Goal: Task Accomplishment & Management: Complete application form

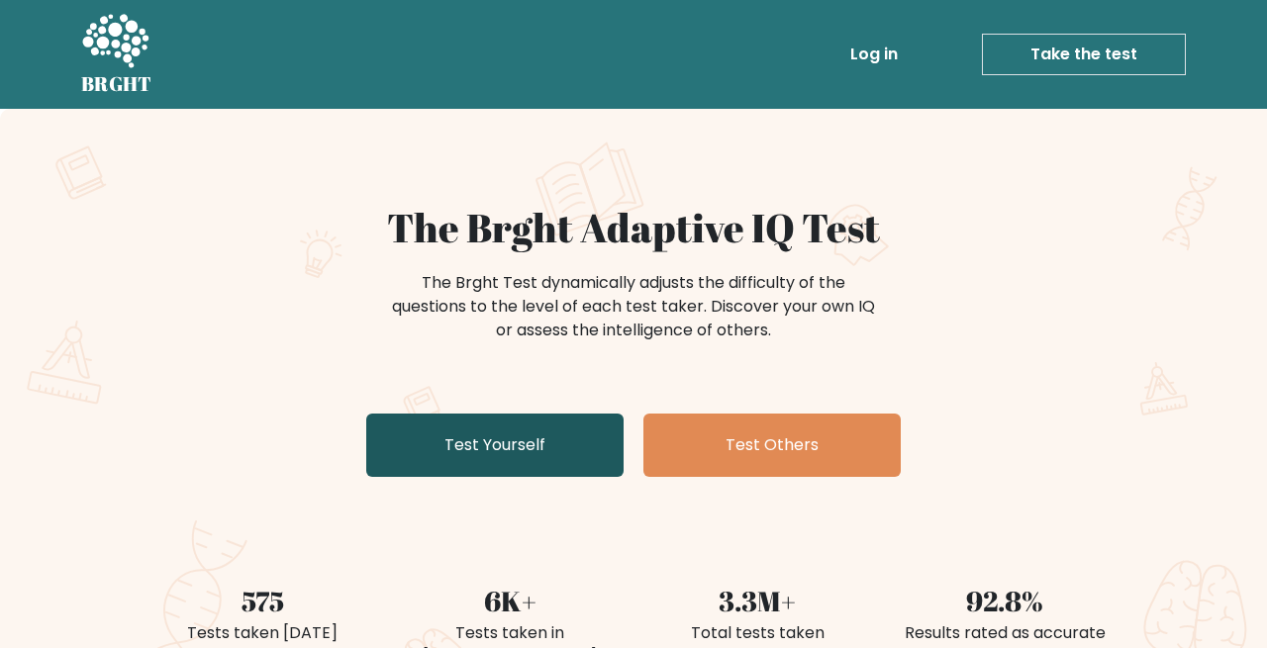
click at [485, 464] on link "Test Yourself" at bounding box center [494, 445] width 257 height 63
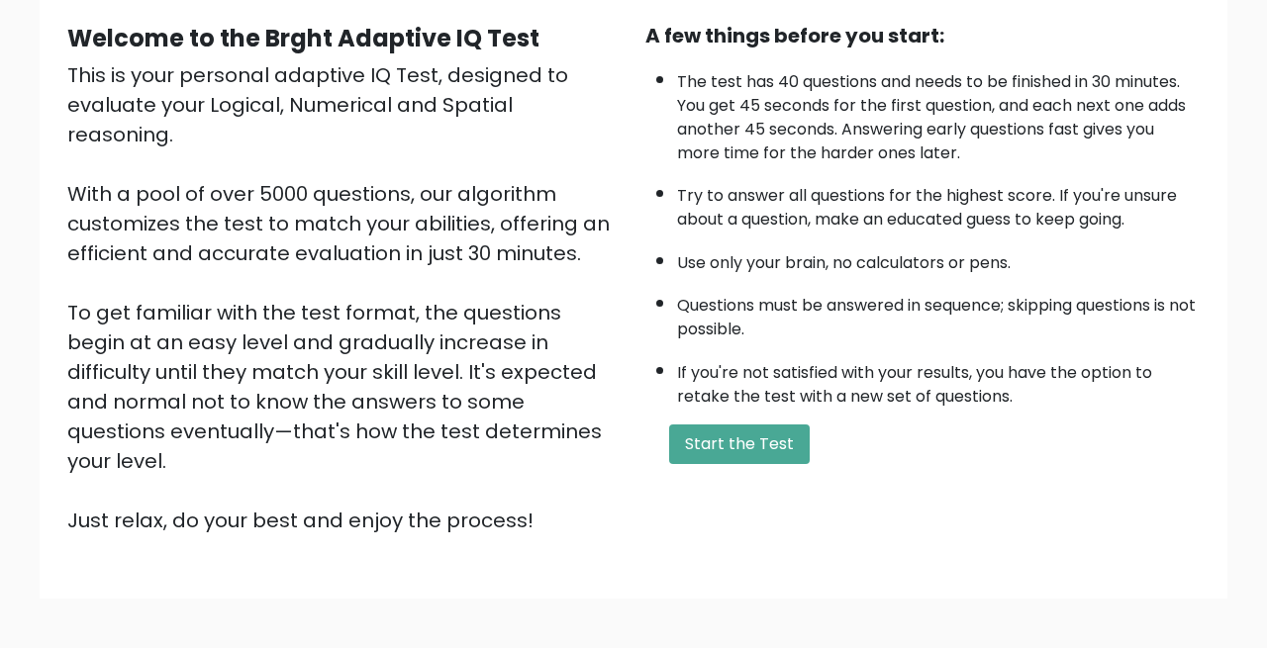
scroll to position [182, 0]
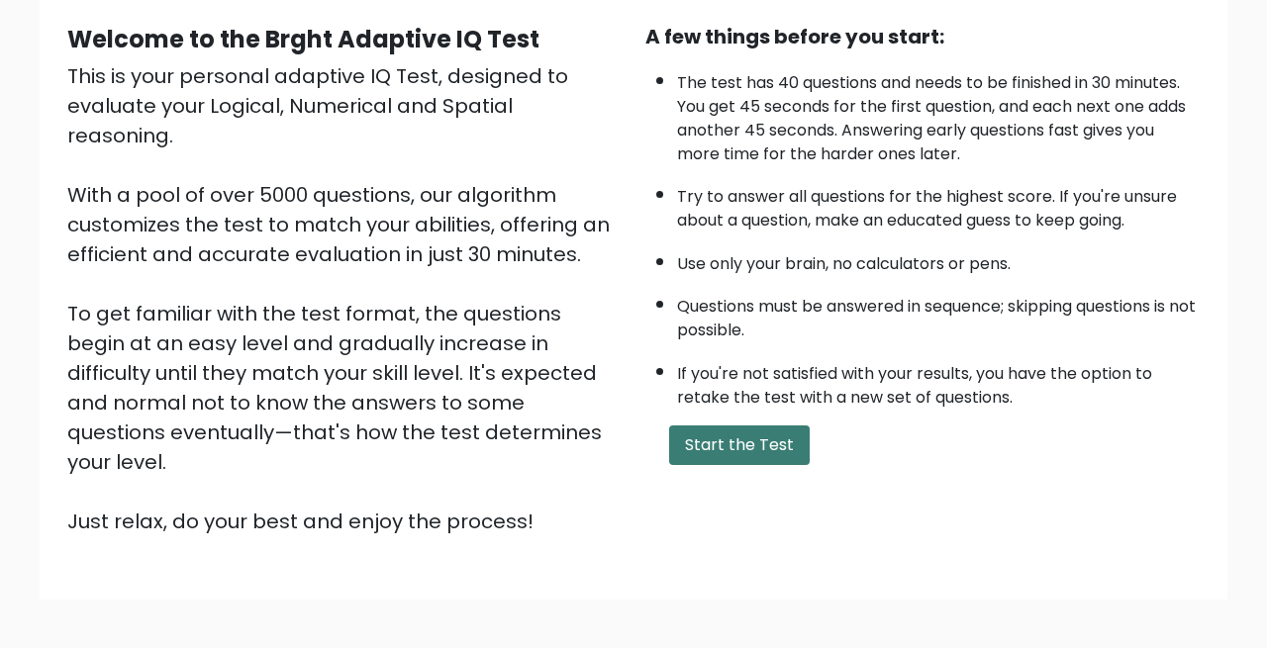
click at [747, 445] on button "Start the Test" at bounding box center [739, 446] width 141 height 40
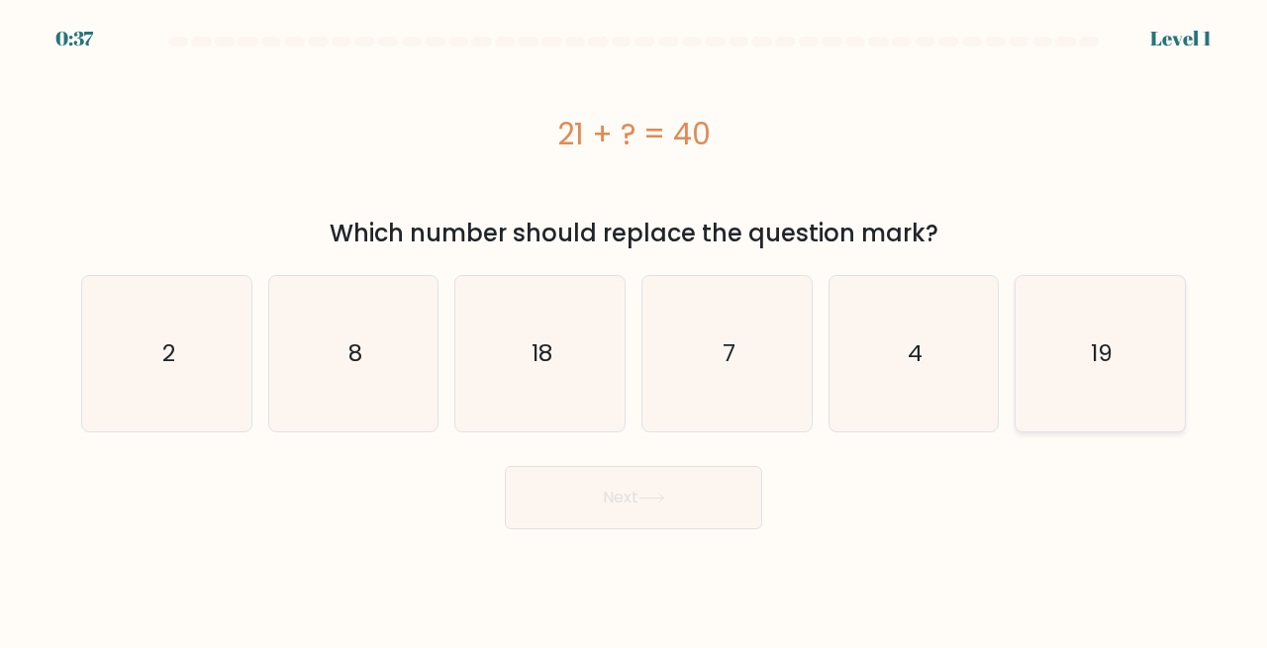
click at [1089, 335] on icon "19" at bounding box center [1099, 353] width 155 height 155
click at [634, 330] on input "f. 19" at bounding box center [633, 327] width 1 height 5
radio input "true"
click at [665, 496] on icon at bounding box center [651, 498] width 27 height 11
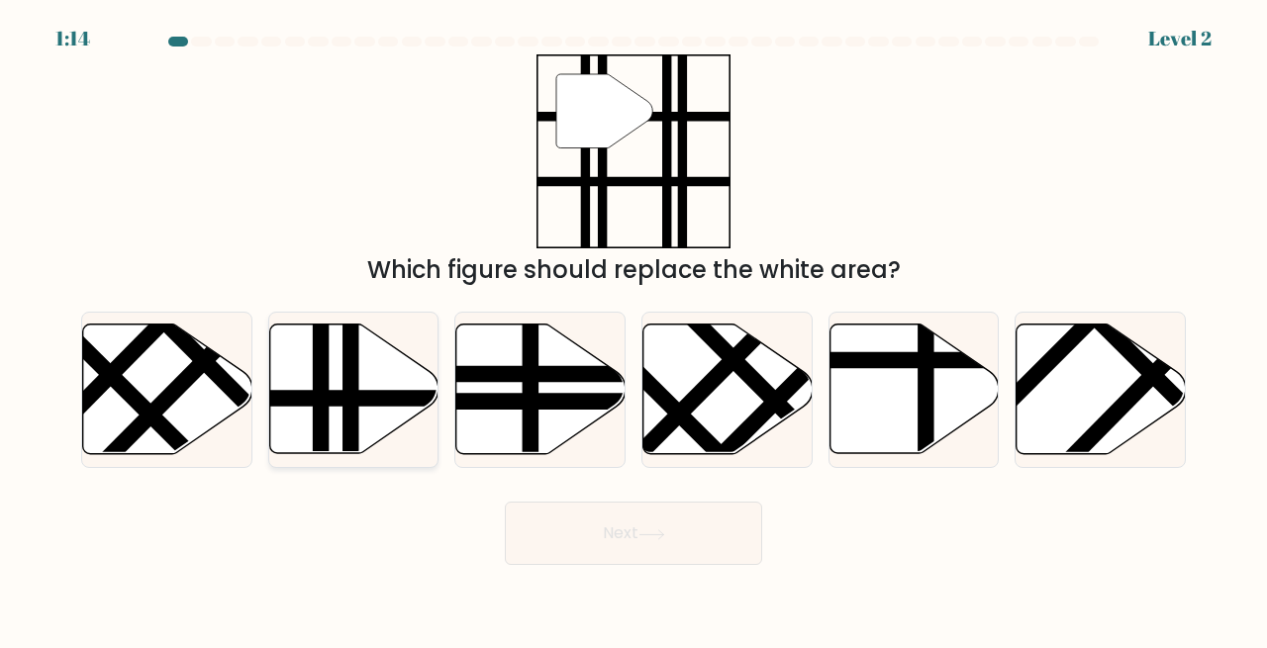
click at [404, 399] on line at bounding box center [405, 399] width 340 height 0
click at [633, 330] on input "b." at bounding box center [633, 327] width 1 height 5
radio input "true"
click at [648, 537] on icon at bounding box center [651, 534] width 27 height 11
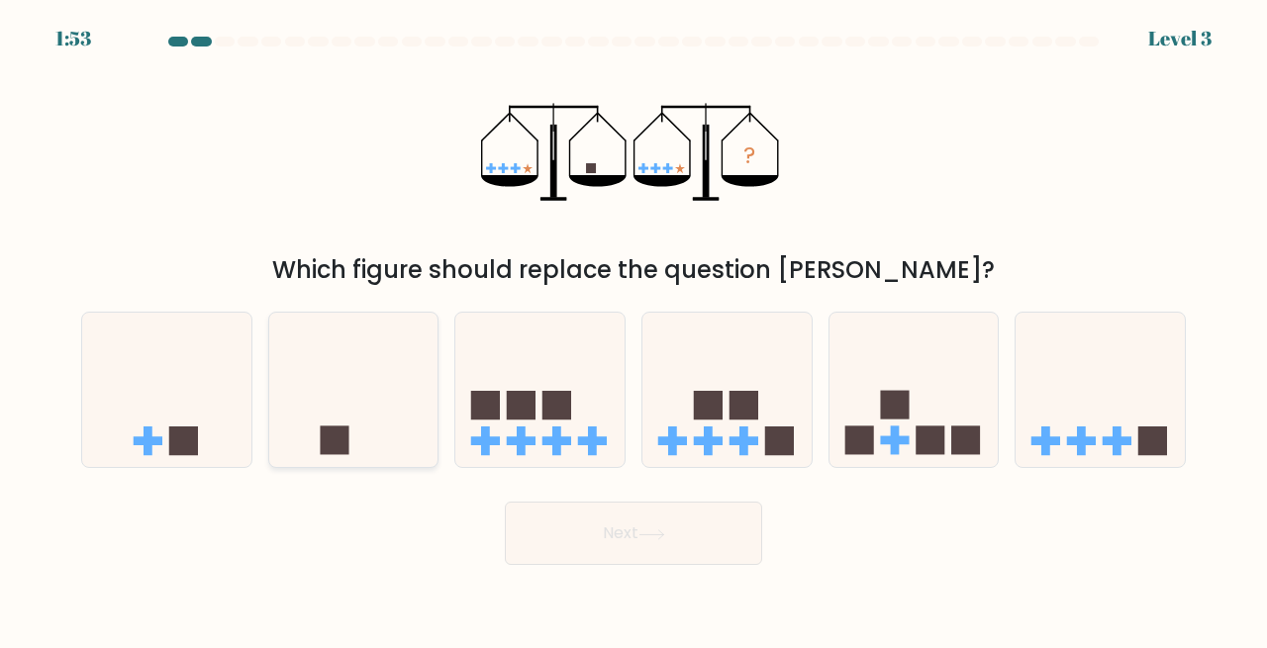
click at [350, 430] on icon at bounding box center [353, 390] width 169 height 140
click at [633, 330] on input "b." at bounding box center [633, 327] width 1 height 5
radio input "true"
click at [646, 538] on icon at bounding box center [651, 534] width 27 height 11
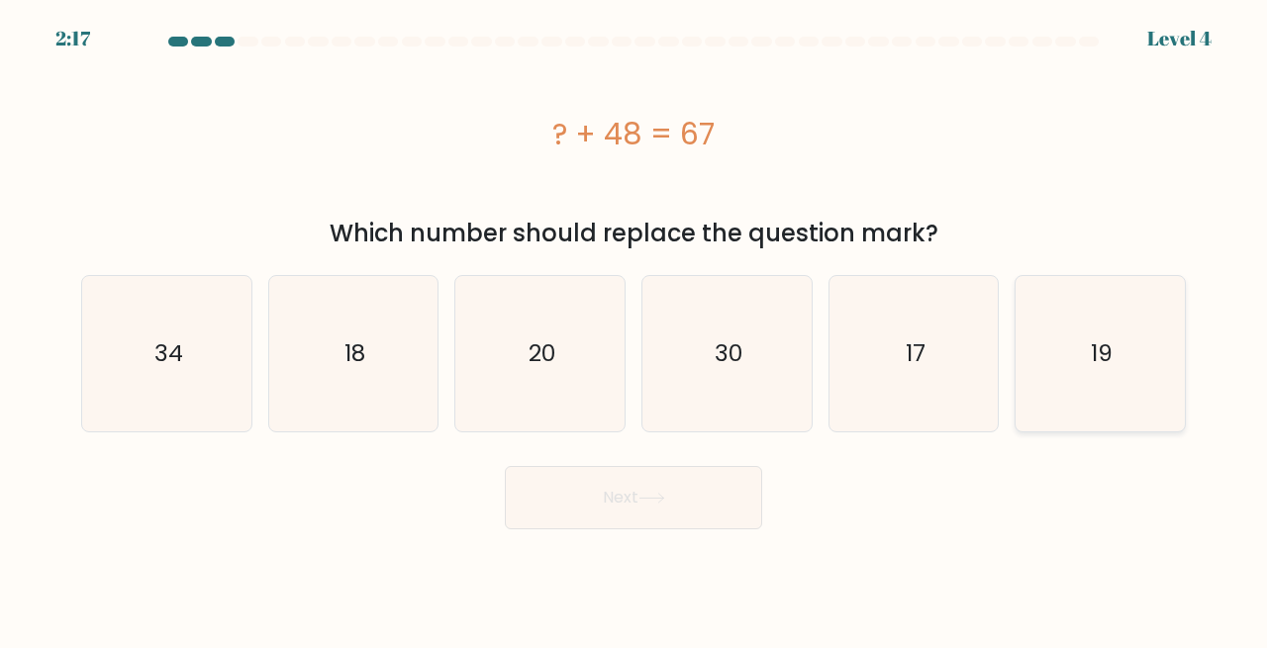
click at [1071, 345] on icon "19" at bounding box center [1099, 353] width 155 height 155
click at [634, 330] on input "f. 19" at bounding box center [633, 327] width 1 height 5
radio input "true"
click at [605, 510] on button "Next" at bounding box center [633, 497] width 257 height 63
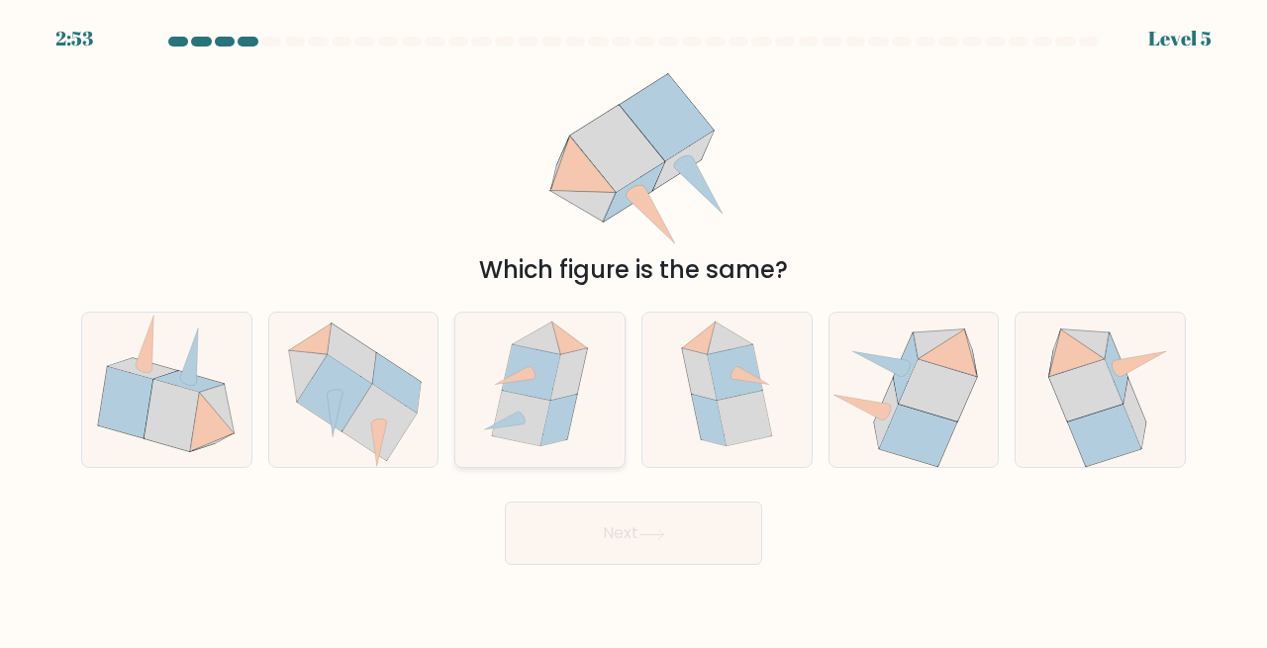
click at [564, 390] on icon at bounding box center [569, 373] width 37 height 51
click at [633, 330] on input "c." at bounding box center [633, 327] width 1 height 5
radio input "true"
click at [1047, 379] on icon at bounding box center [1100, 390] width 142 height 155
click at [634, 330] on input "f." at bounding box center [633, 327] width 1 height 5
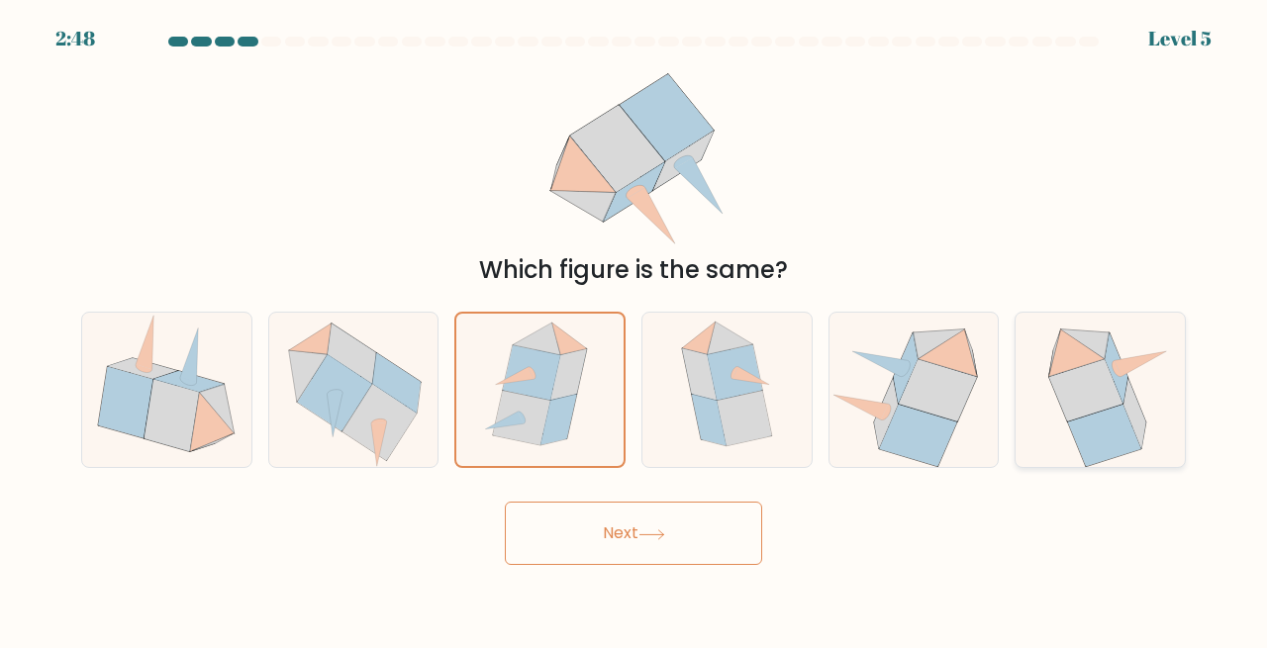
radio input "true"
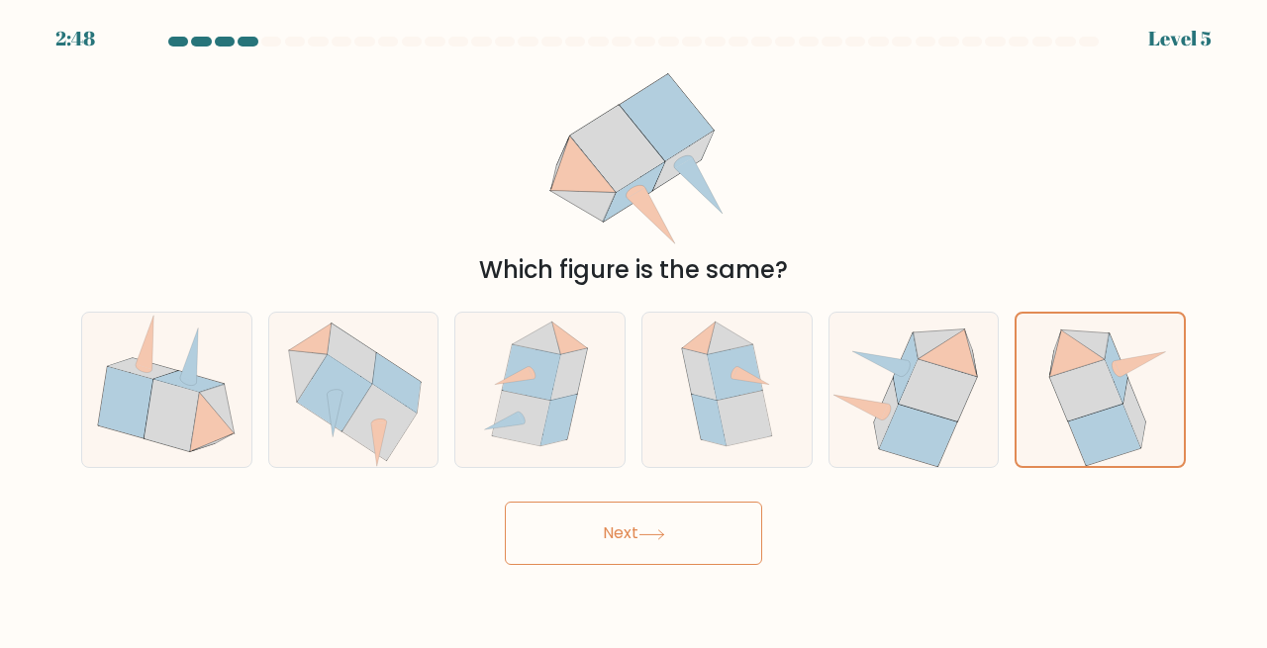
click at [646, 542] on button "Next" at bounding box center [633, 533] width 257 height 63
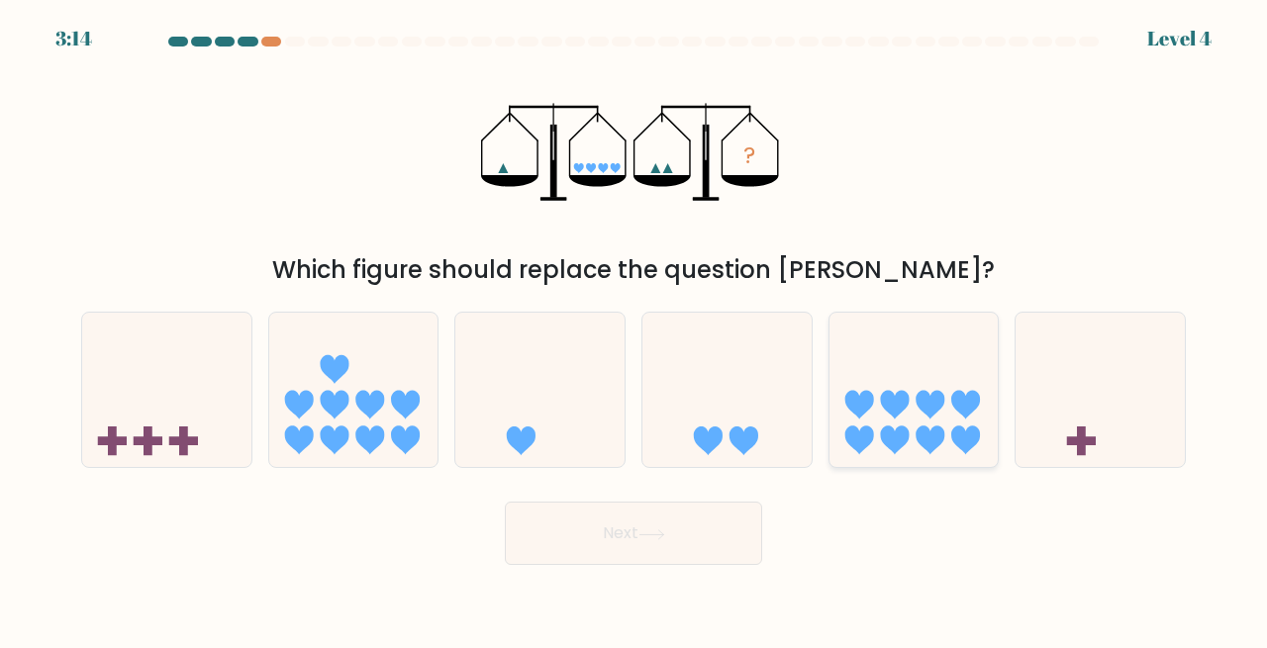
click at [941, 424] on icon at bounding box center [913, 390] width 169 height 140
click at [634, 330] on input "e." at bounding box center [633, 327] width 1 height 5
radio input "true"
click at [675, 533] on button "Next" at bounding box center [633, 533] width 257 height 63
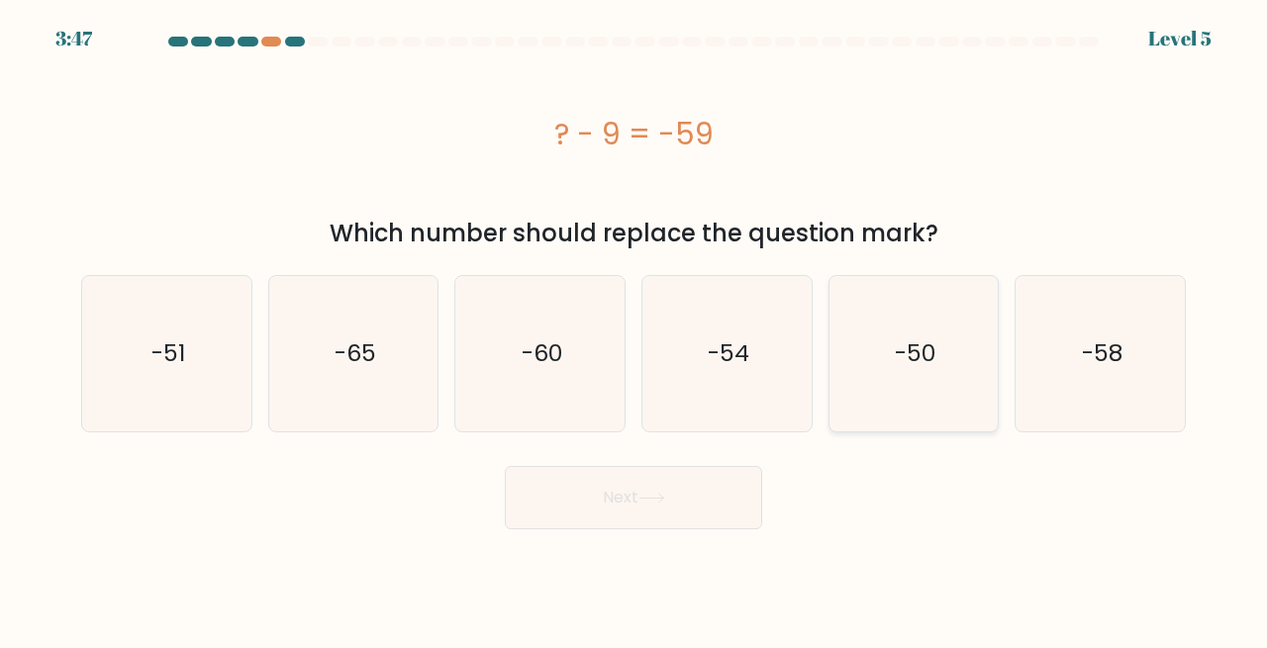
click at [891, 349] on icon "-50" at bounding box center [913, 353] width 155 height 155
click at [634, 330] on input "e. -50" at bounding box center [633, 327] width 1 height 5
radio input "true"
click at [645, 510] on button "Next" at bounding box center [633, 497] width 257 height 63
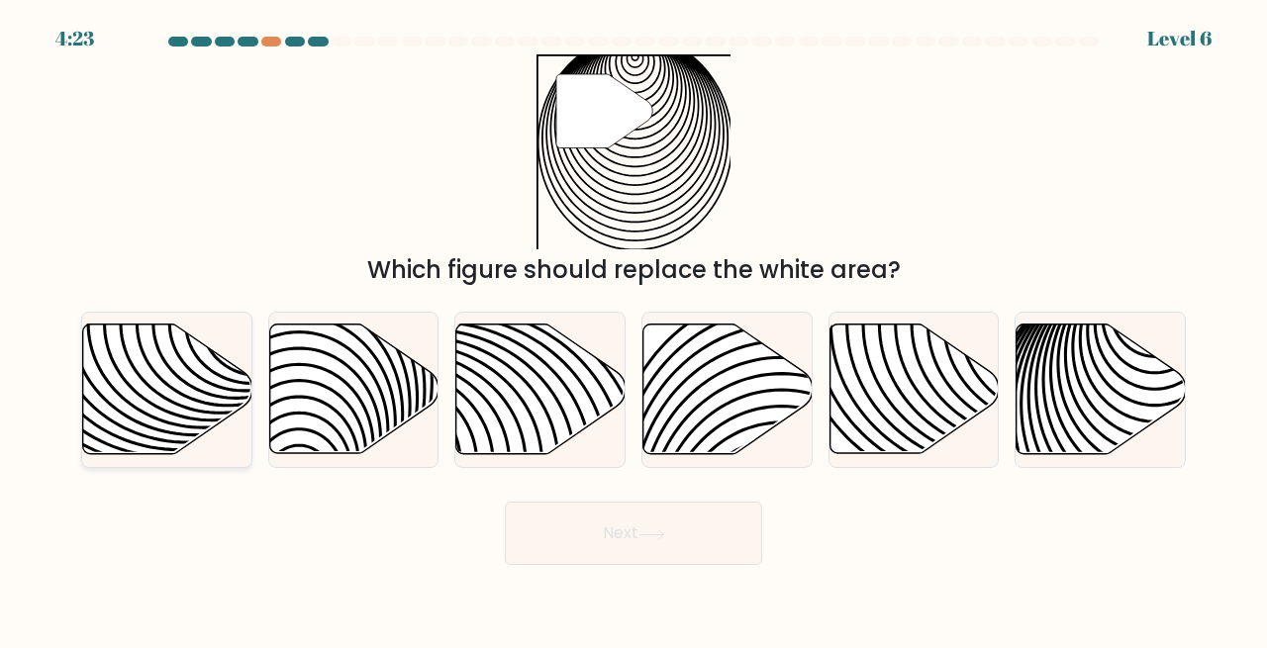
click at [172, 377] on icon at bounding box center [167, 390] width 169 height 130
click at [633, 330] on input "a." at bounding box center [633, 327] width 1 height 5
radio input "true"
click at [1071, 358] on icon at bounding box center [1100, 390] width 169 height 130
click at [634, 330] on input "f." at bounding box center [633, 327] width 1 height 5
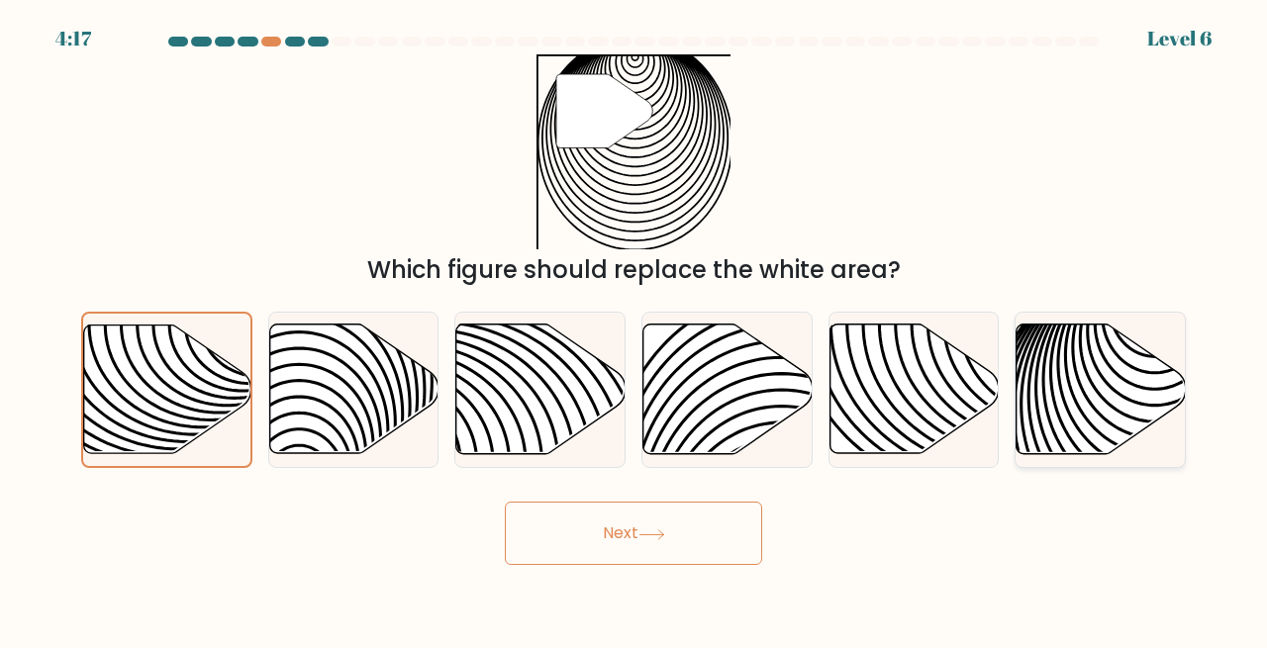
radio input "true"
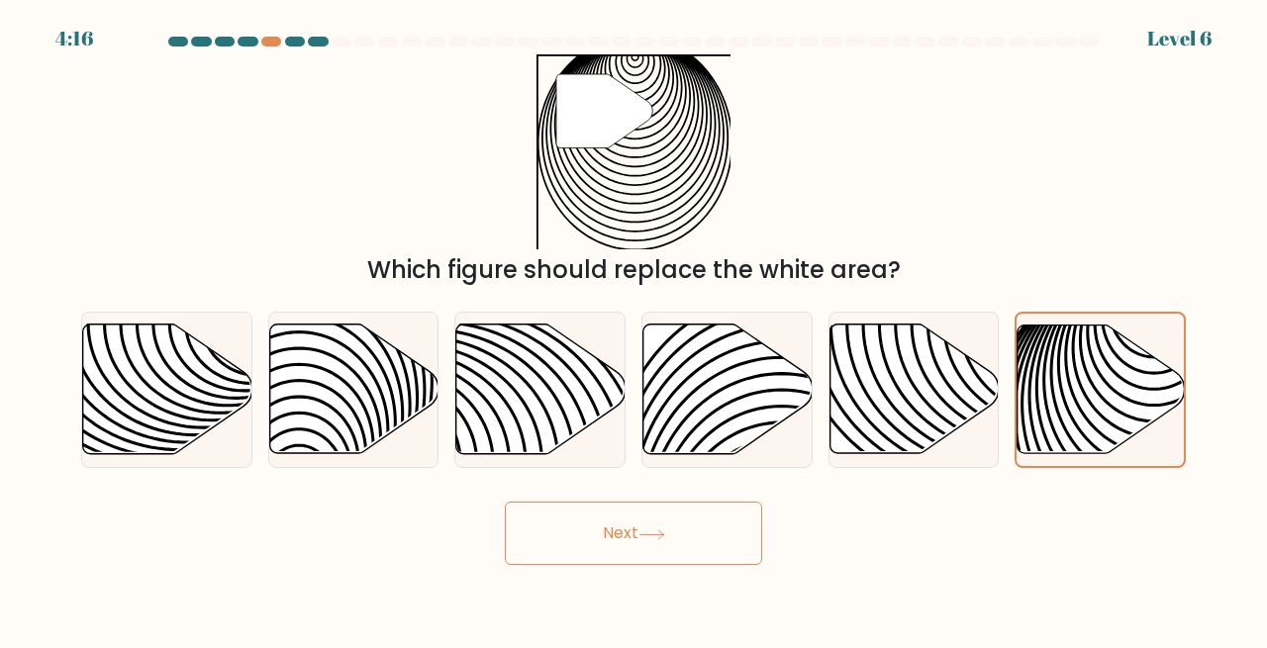
click at [631, 542] on button "Next" at bounding box center [633, 533] width 257 height 63
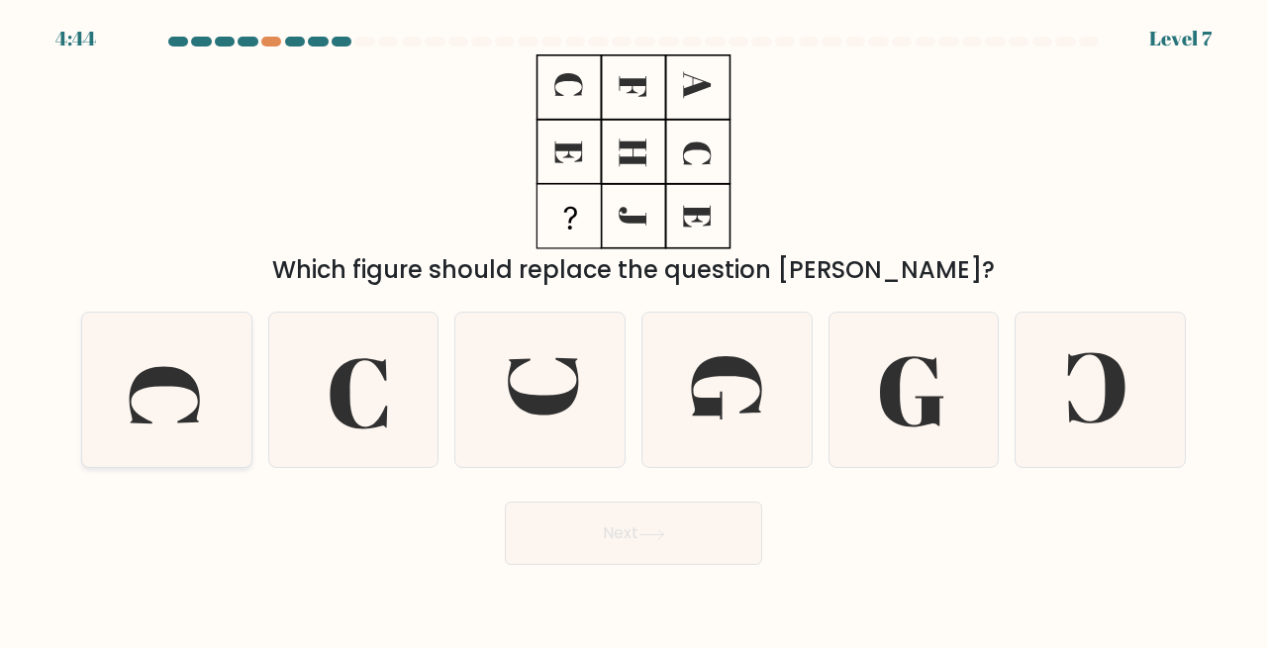
click at [195, 394] on icon at bounding box center [166, 390] width 155 height 155
click at [633, 330] on input "a." at bounding box center [633, 327] width 1 height 5
radio input "true"
click at [753, 438] on icon at bounding box center [726, 390] width 155 height 155
click at [634, 330] on input "d." at bounding box center [633, 327] width 1 height 5
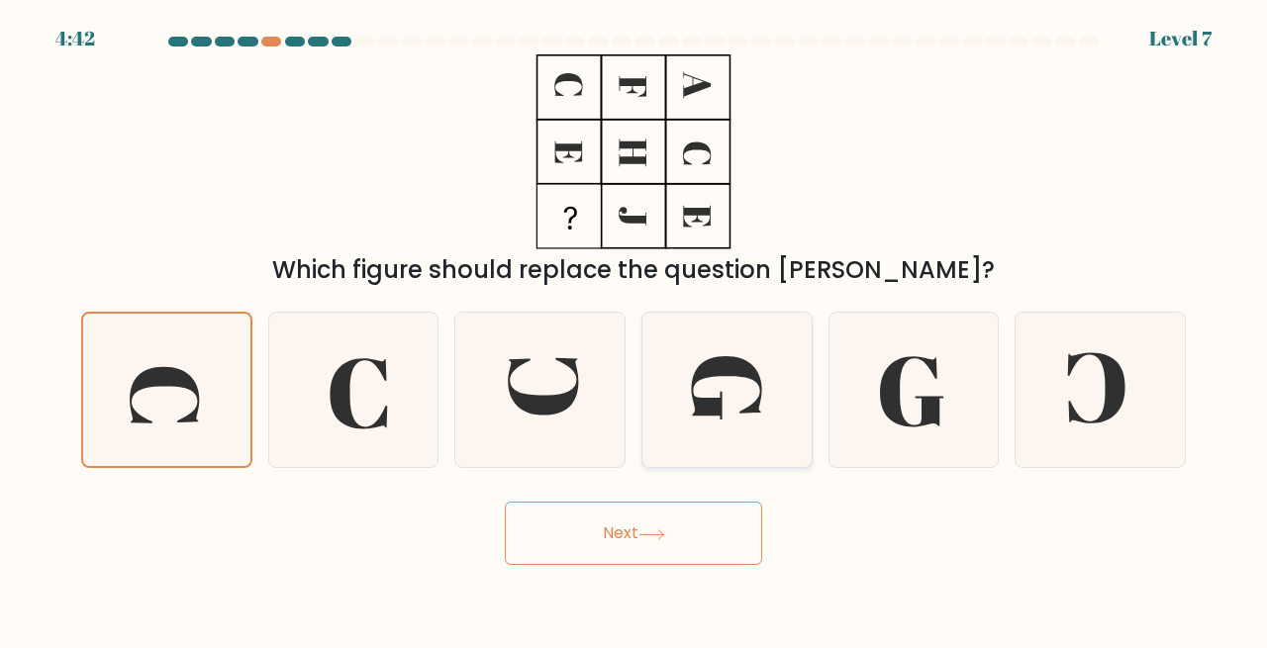
radio input "true"
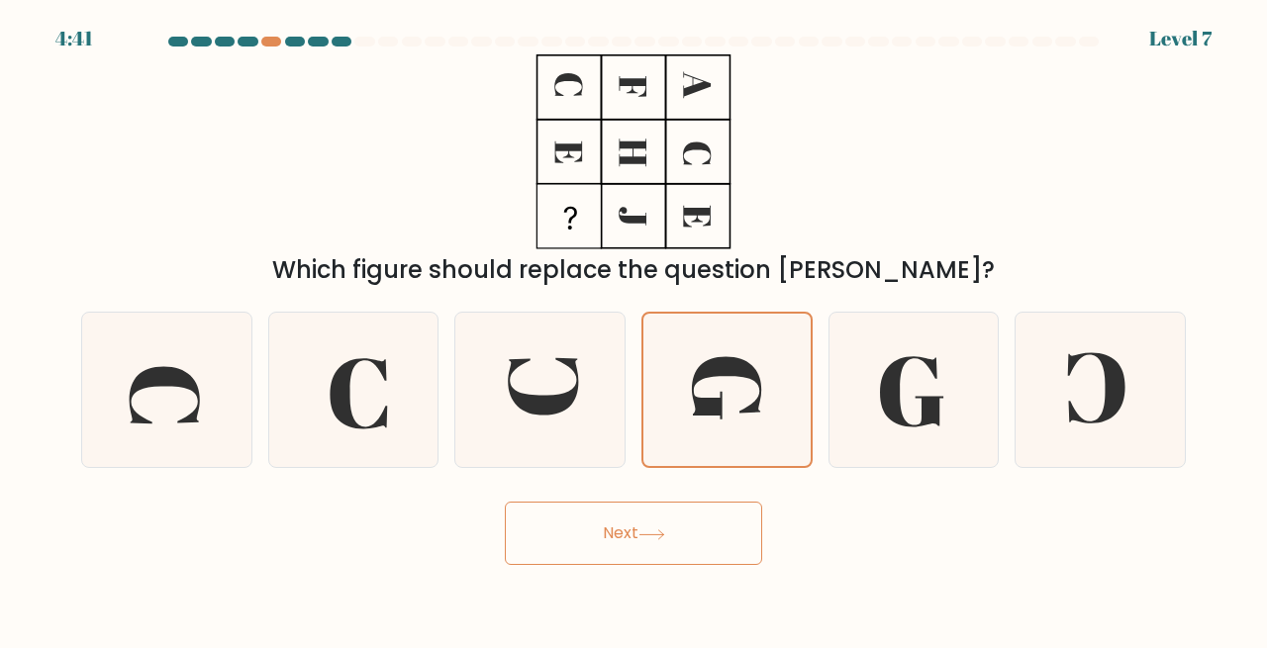
click at [684, 548] on button "Next" at bounding box center [633, 533] width 257 height 63
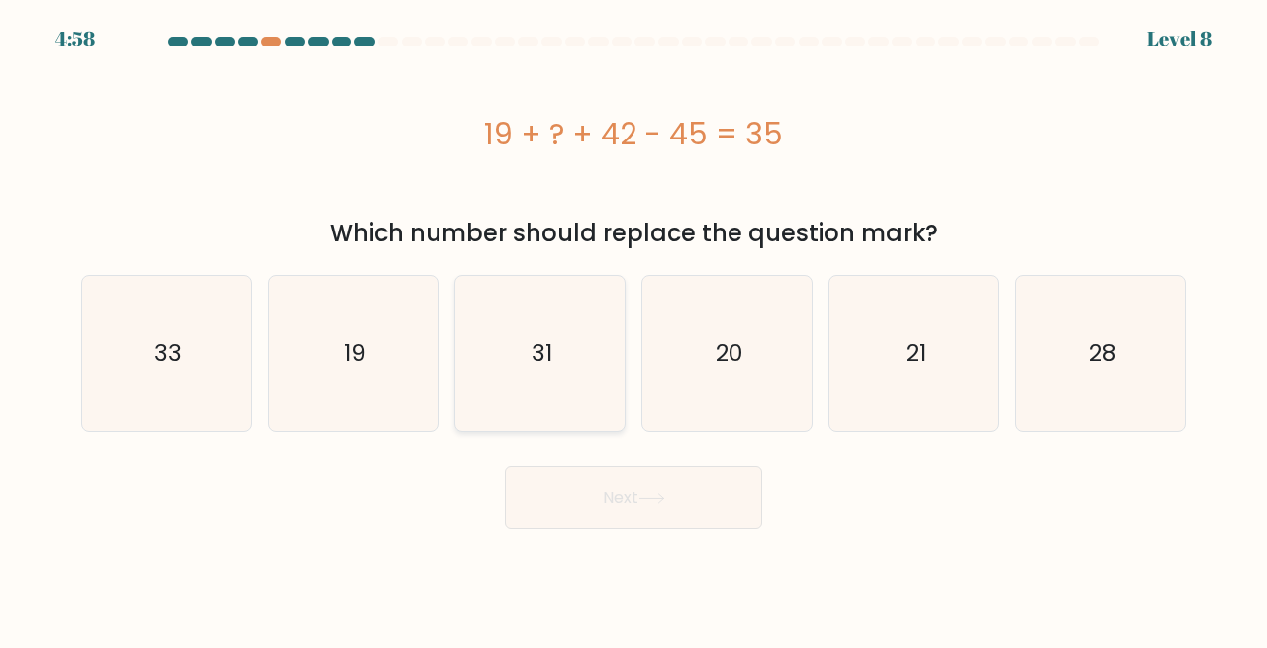
click at [513, 362] on icon "31" at bounding box center [539, 353] width 155 height 155
click at [633, 330] on input "c. 31" at bounding box center [633, 327] width 1 height 5
radio input "true"
click at [628, 516] on button "Next" at bounding box center [633, 497] width 257 height 63
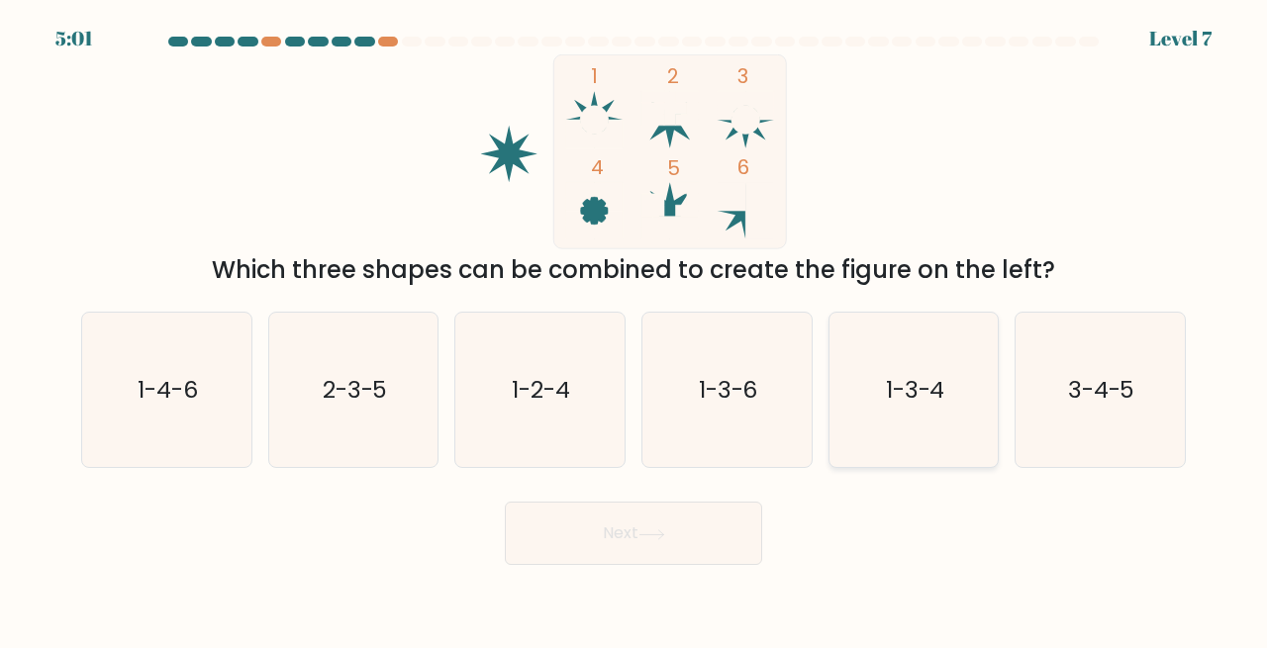
click at [962, 409] on icon "1-3-4" at bounding box center [913, 390] width 155 height 155
click at [634, 330] on input "e. 1-3-4" at bounding box center [633, 327] width 1 height 5
radio input "true"
click at [654, 527] on button "Next" at bounding box center [633, 533] width 257 height 63
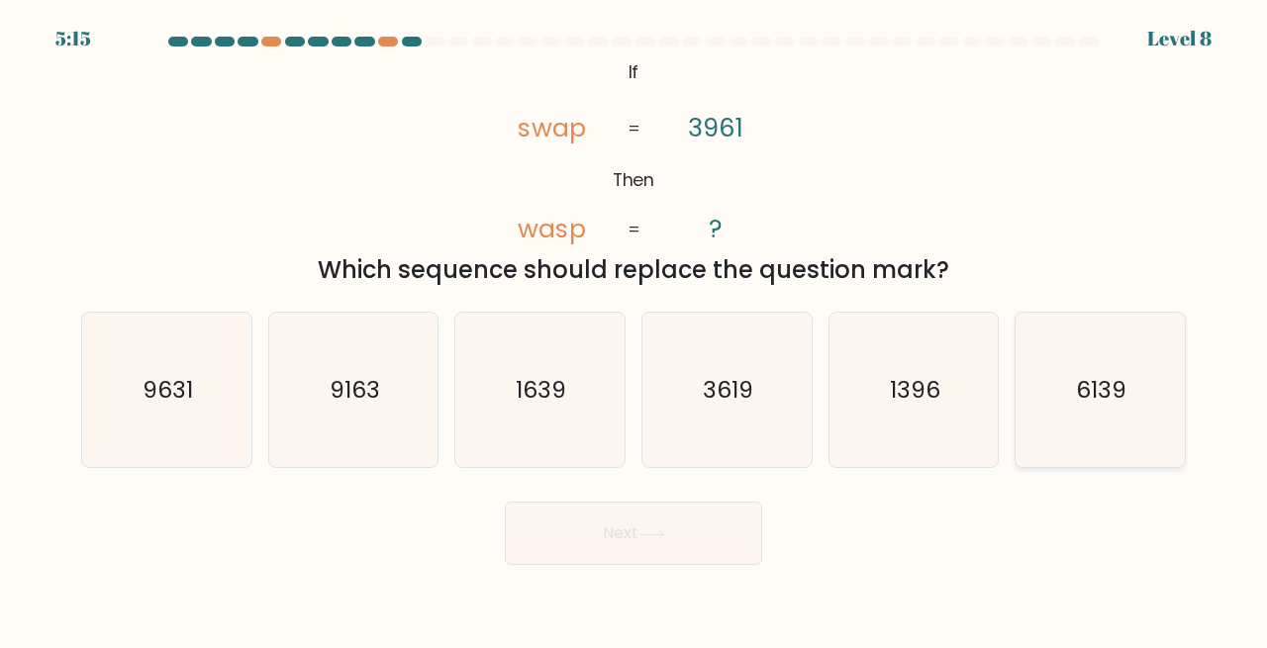
click at [1099, 413] on icon "6139" at bounding box center [1099, 390] width 155 height 155
click at [634, 330] on input "f. 6139" at bounding box center [633, 327] width 1 height 5
radio input "true"
click at [642, 527] on button "Next" at bounding box center [633, 533] width 257 height 63
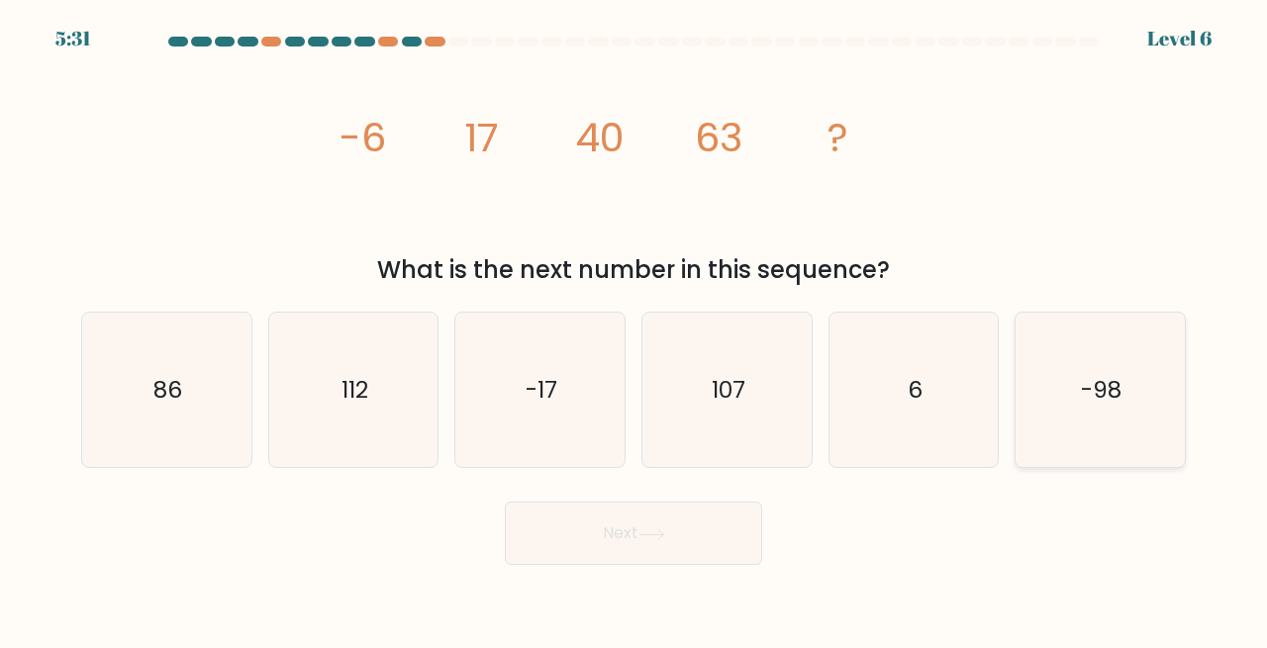
click at [1125, 420] on icon "-98" at bounding box center [1099, 390] width 155 height 155
click at [634, 330] on input "f. -98" at bounding box center [633, 327] width 1 height 5
radio input "true"
click at [651, 514] on button "Next" at bounding box center [633, 533] width 257 height 63
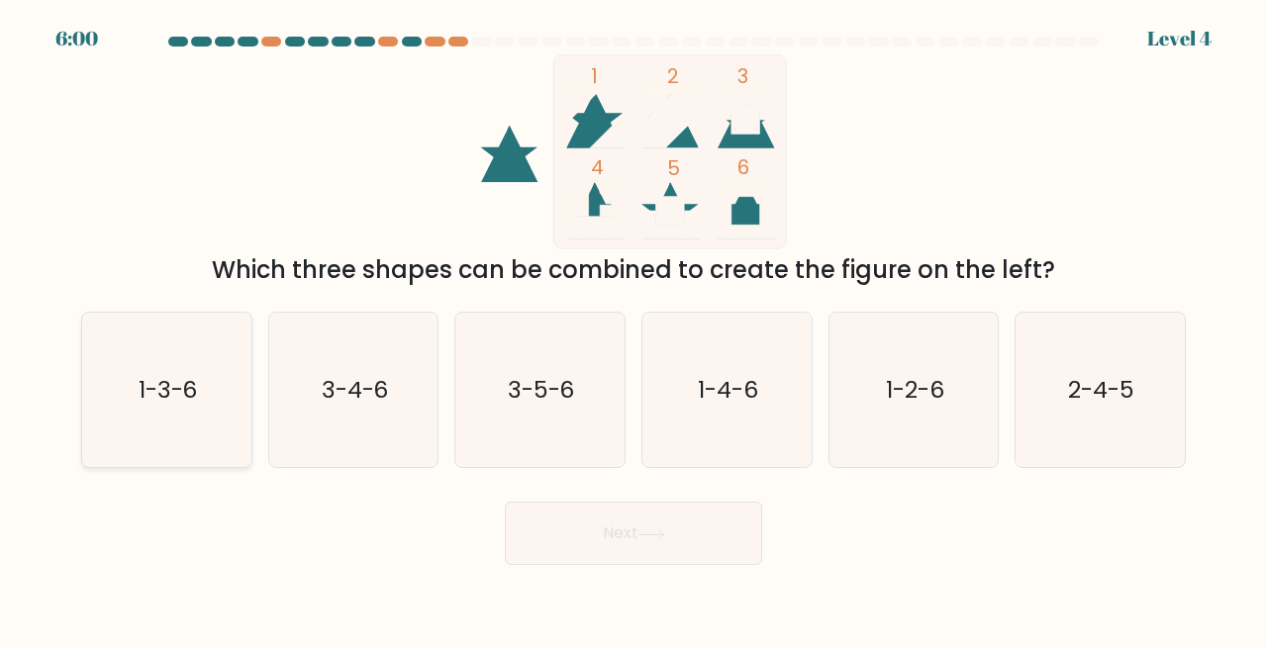
click at [123, 392] on icon "1-3-6" at bounding box center [166, 390] width 155 height 155
click at [633, 330] on input "a. 1-3-6" at bounding box center [633, 327] width 1 height 5
radio input "true"
click at [647, 532] on icon at bounding box center [651, 534] width 27 height 11
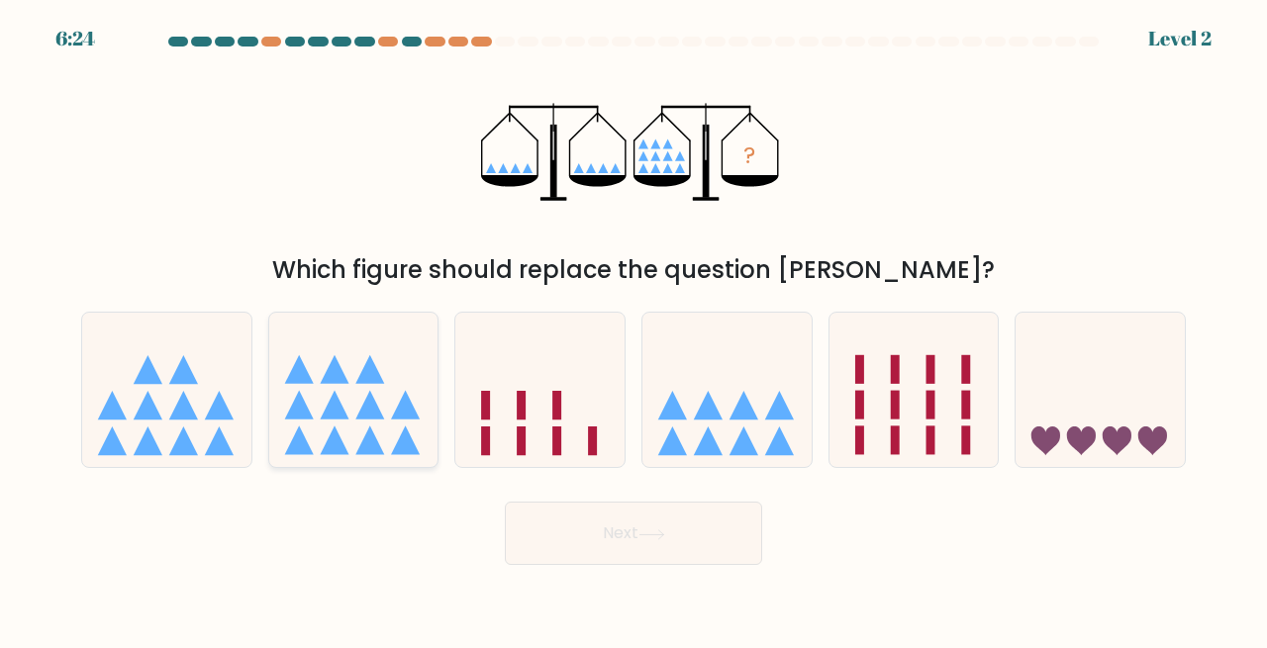
click at [333, 429] on icon at bounding box center [353, 390] width 169 height 140
click at [633, 330] on input "b." at bounding box center [633, 327] width 1 height 5
radio input "true"
click at [616, 517] on button "Next" at bounding box center [633, 533] width 257 height 63
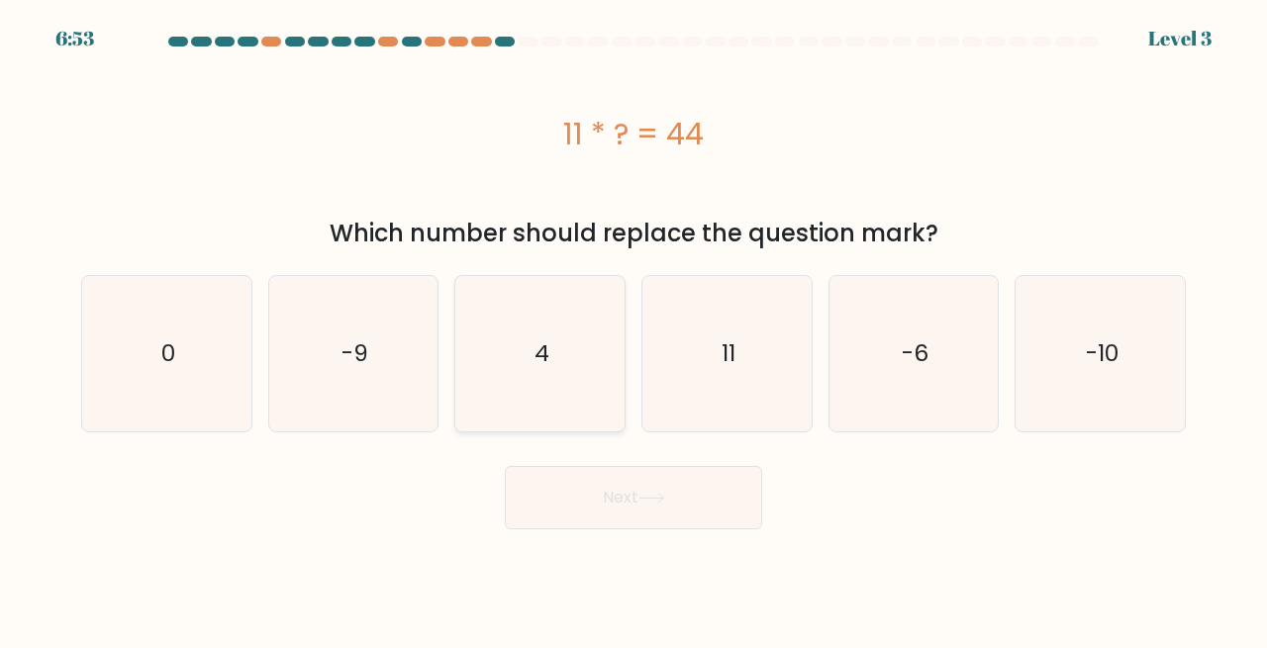
click at [544, 352] on text "4" at bounding box center [541, 353] width 15 height 33
click at [633, 330] on input "c. 4" at bounding box center [633, 327] width 1 height 5
radio input "true"
click at [618, 515] on button "Next" at bounding box center [633, 497] width 257 height 63
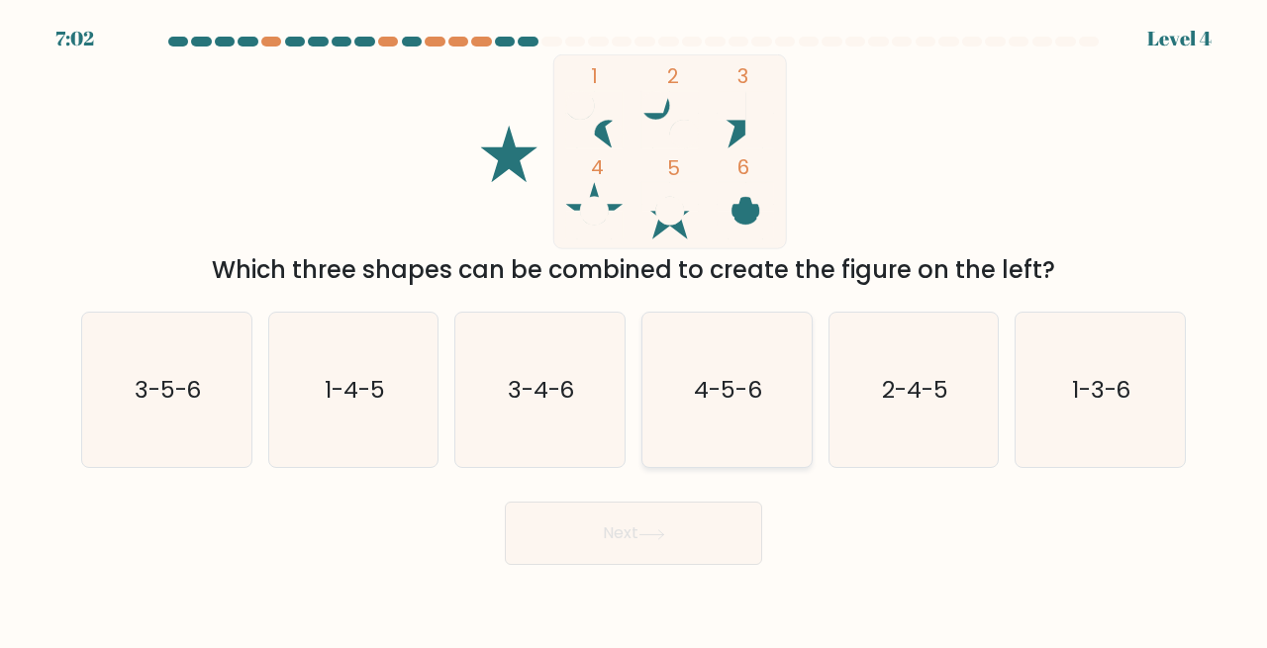
click at [731, 365] on icon "4-5-6" at bounding box center [726, 390] width 155 height 155
click at [634, 330] on input "d. 4-5-6" at bounding box center [633, 327] width 1 height 5
radio input "true"
click at [639, 528] on button "Next" at bounding box center [633, 533] width 257 height 63
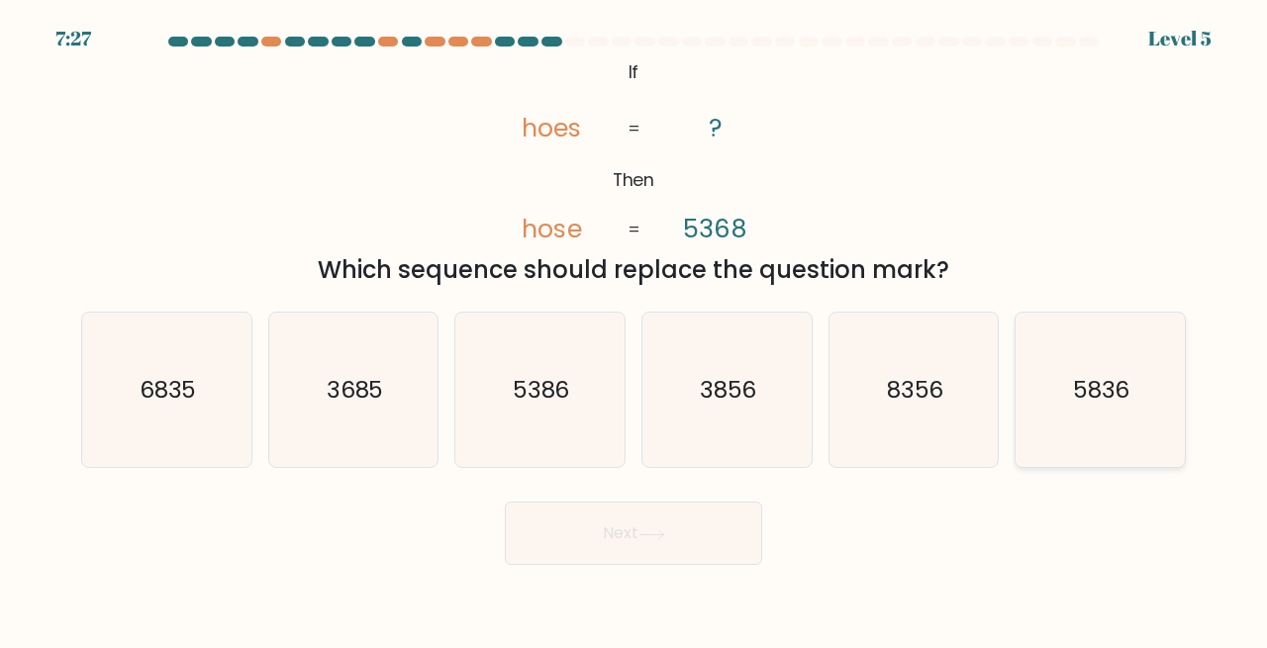
click at [1138, 340] on icon "5836" at bounding box center [1099, 390] width 155 height 155
click at [634, 330] on input "f. 5836" at bounding box center [633, 327] width 1 height 5
radio input "true"
click at [582, 541] on button "Next" at bounding box center [633, 533] width 257 height 63
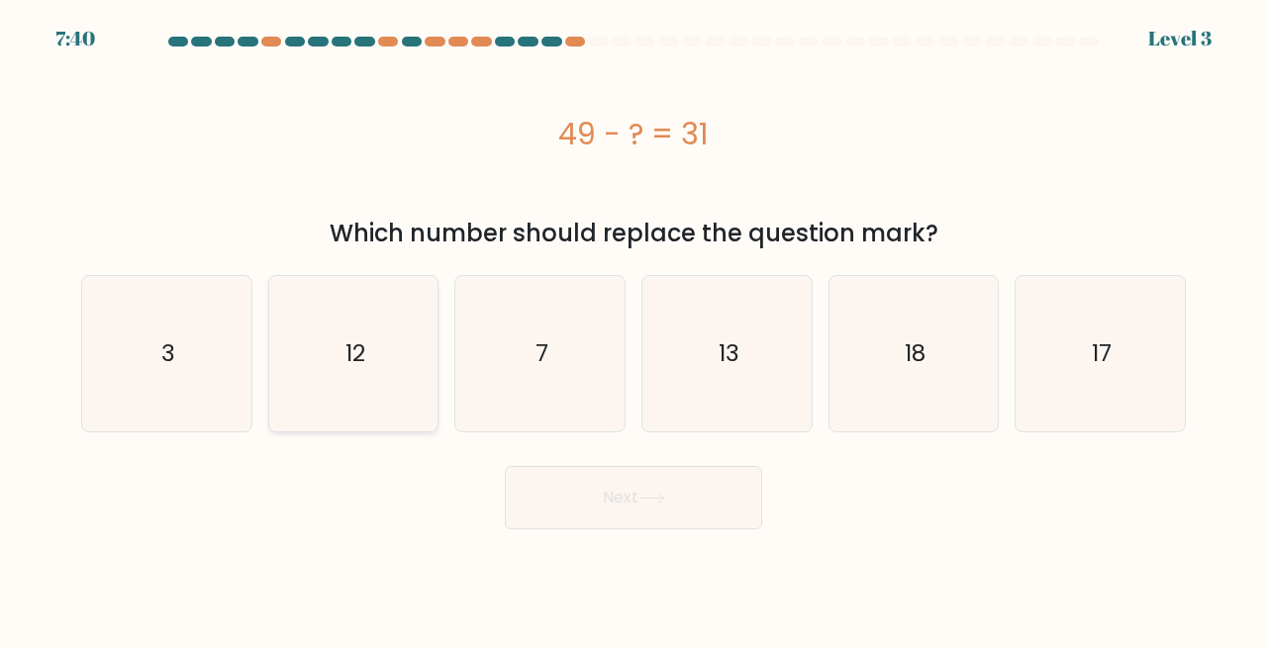
click at [360, 358] on text "12" at bounding box center [355, 353] width 20 height 33
click at [633, 330] on input "b. 12" at bounding box center [633, 327] width 1 height 5
radio input "true"
click at [542, 477] on button "Next" at bounding box center [633, 497] width 257 height 63
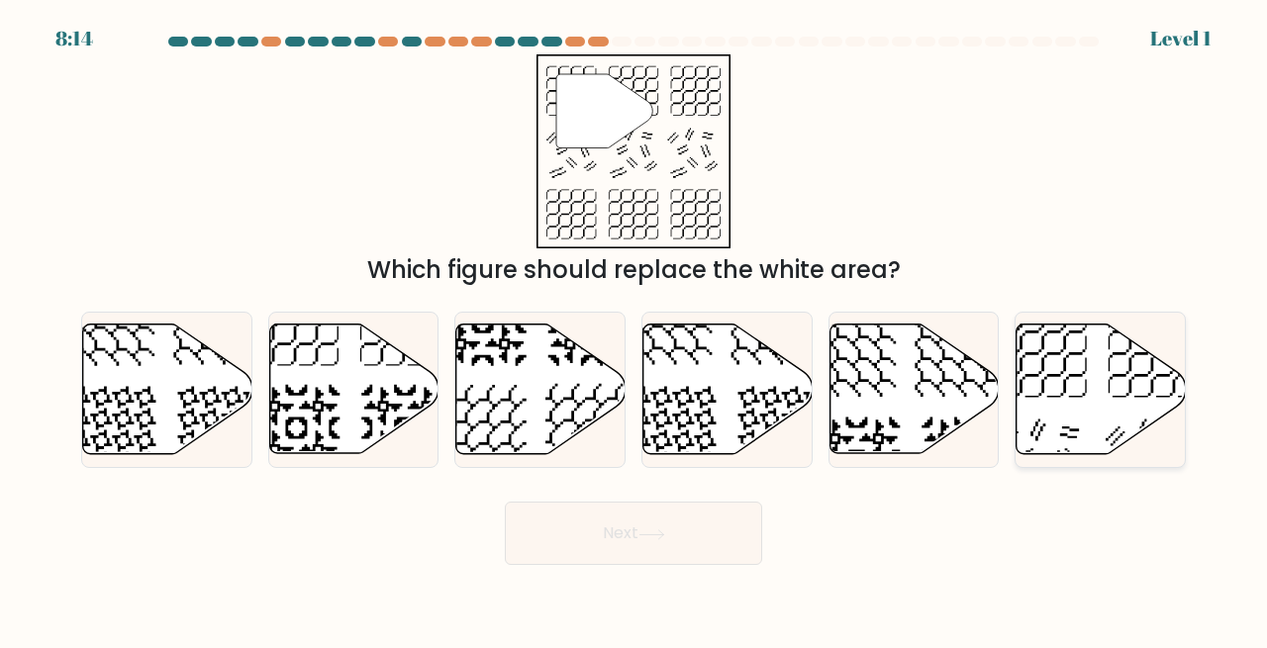
click at [1115, 391] on icon at bounding box center [1100, 390] width 169 height 130
click at [634, 330] on input "f." at bounding box center [633, 327] width 1 height 5
radio input "true"
click at [608, 539] on button "Next" at bounding box center [633, 533] width 257 height 63
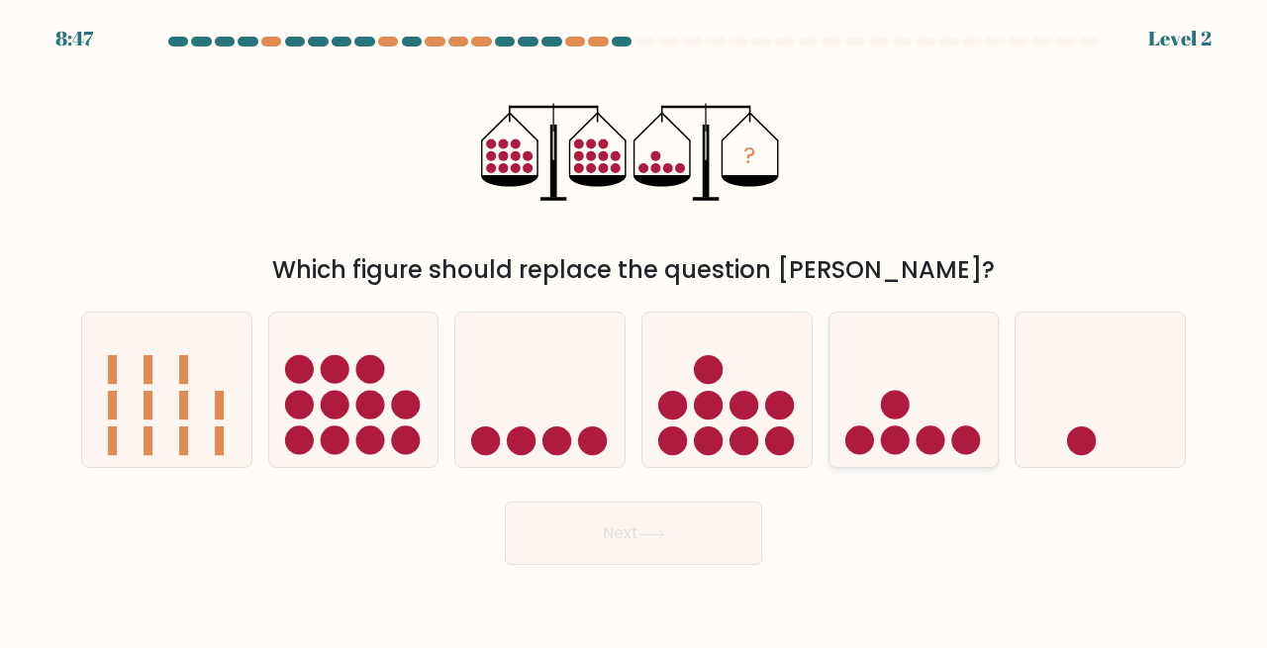
click at [881, 408] on circle at bounding box center [894, 405] width 29 height 29
click at [634, 330] on input "e." at bounding box center [633, 327] width 1 height 5
radio input "true"
click at [599, 544] on button "Next" at bounding box center [633, 533] width 257 height 63
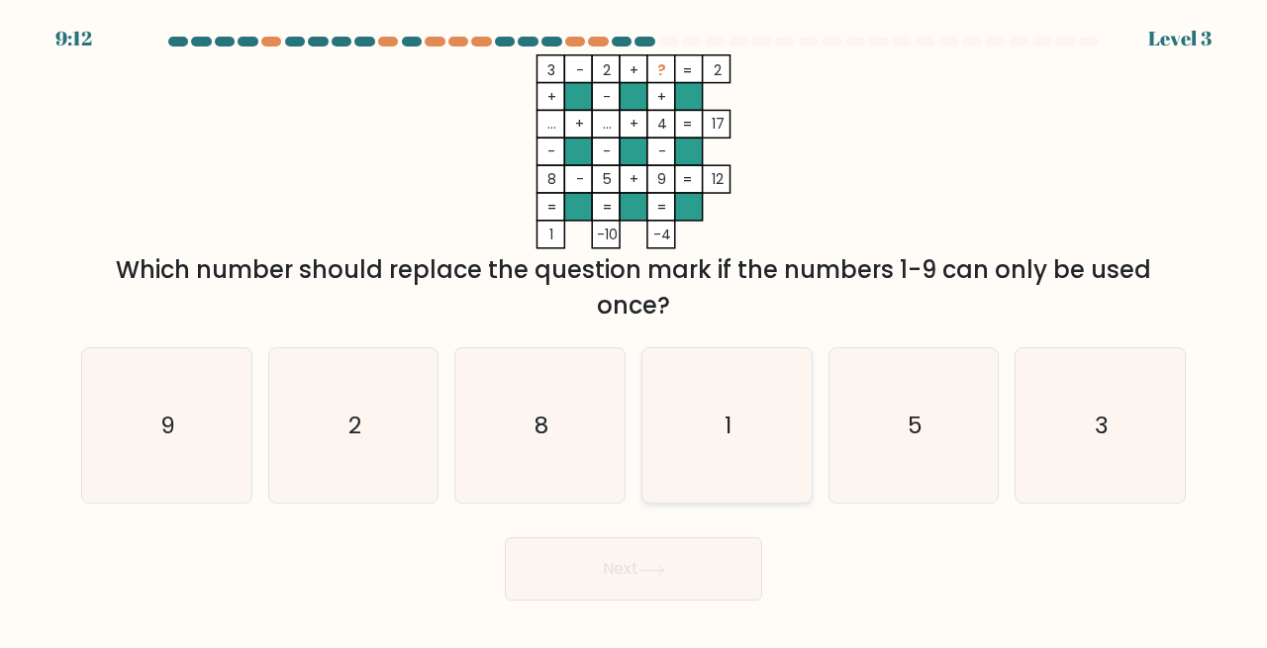
click at [713, 441] on icon "1" at bounding box center [726, 425] width 155 height 155
click at [634, 330] on input "d. 1" at bounding box center [633, 327] width 1 height 5
radio input "true"
click at [639, 557] on button "Next" at bounding box center [633, 568] width 257 height 63
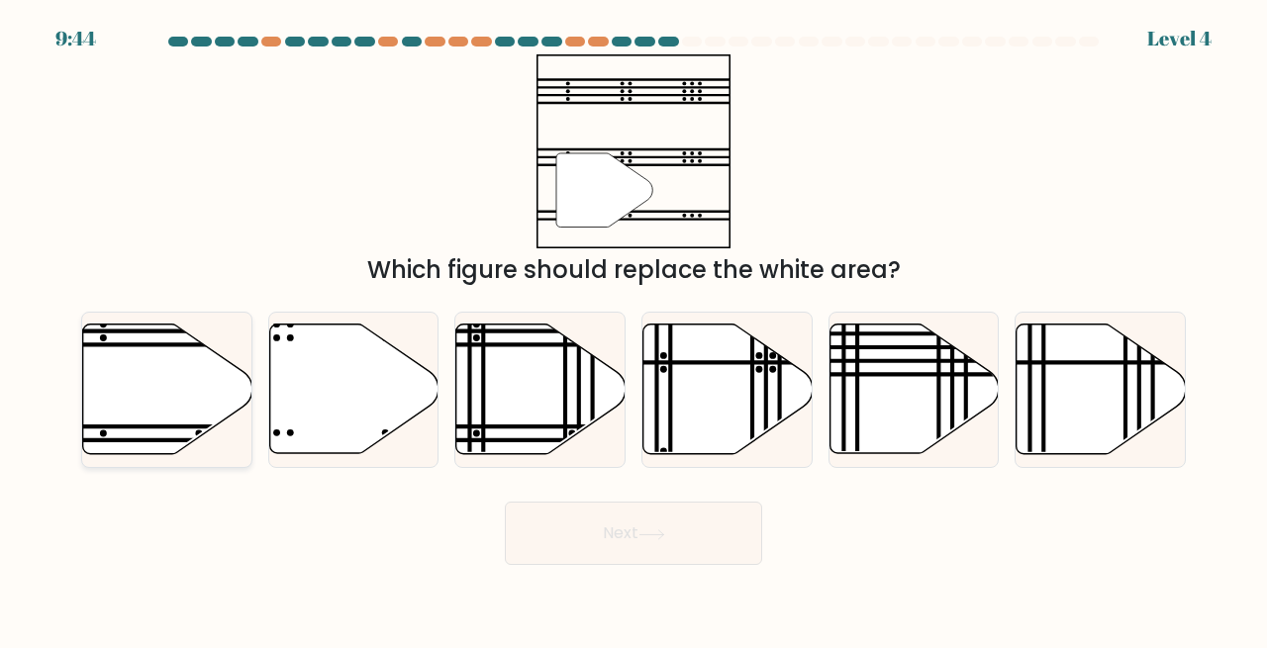
click at [163, 395] on icon at bounding box center [167, 390] width 169 height 130
click at [633, 330] on input "a." at bounding box center [633, 327] width 1 height 5
radio input "true"
click at [553, 532] on button "Next" at bounding box center [633, 533] width 257 height 63
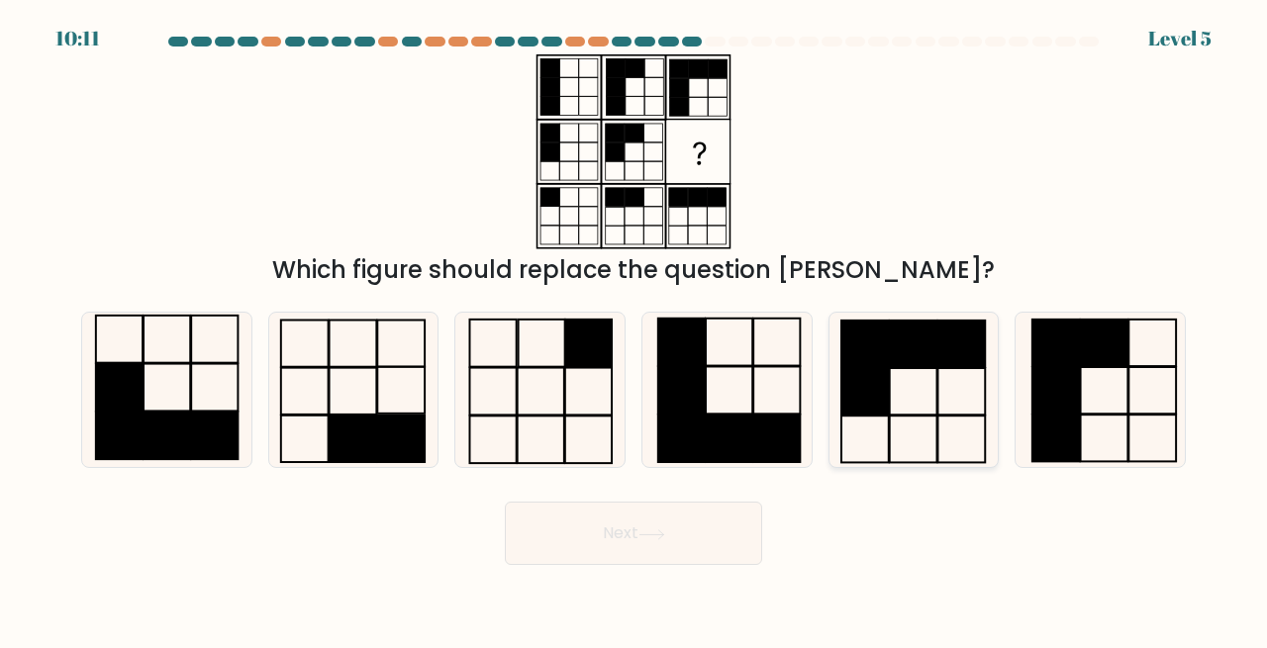
click at [895, 353] on rect at bounding box center [914, 344] width 48 height 47
click at [634, 330] on input "e." at bounding box center [633, 327] width 1 height 5
radio input "true"
click at [651, 534] on icon at bounding box center [651, 533] width 24 height 9
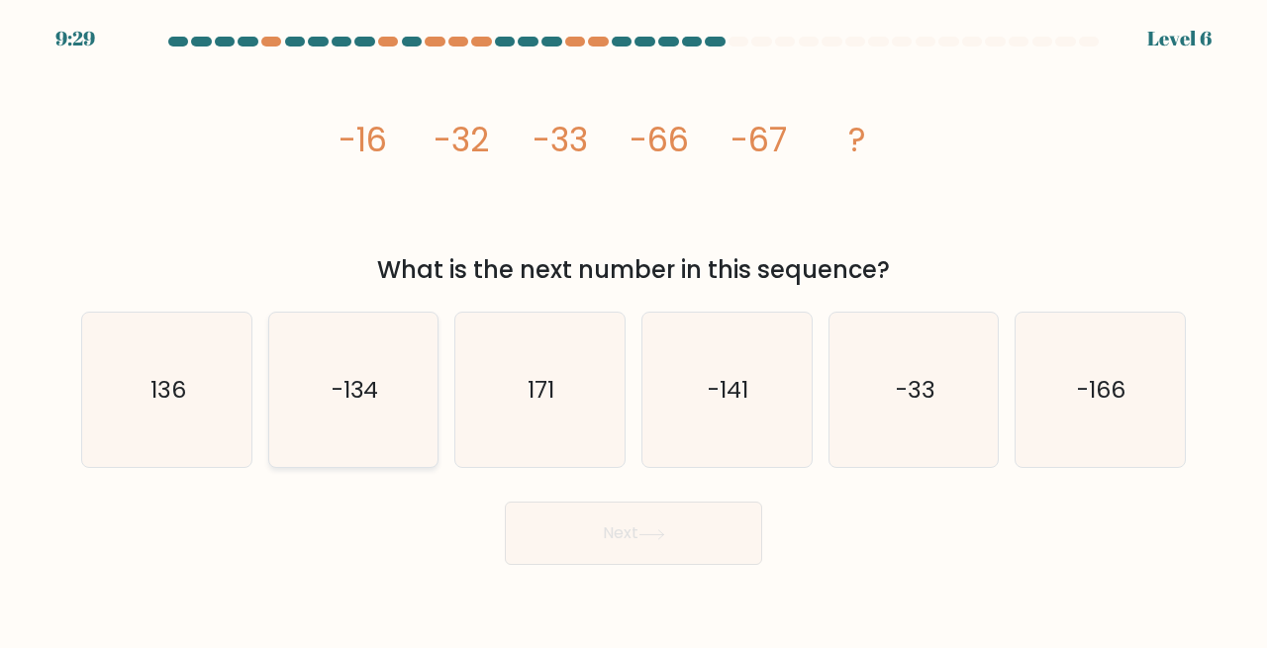
click at [386, 413] on icon "-134" at bounding box center [353, 390] width 155 height 155
click at [633, 330] on input "b. -134" at bounding box center [633, 327] width 1 height 5
radio input "true"
click at [600, 556] on button "Next" at bounding box center [633, 533] width 257 height 63
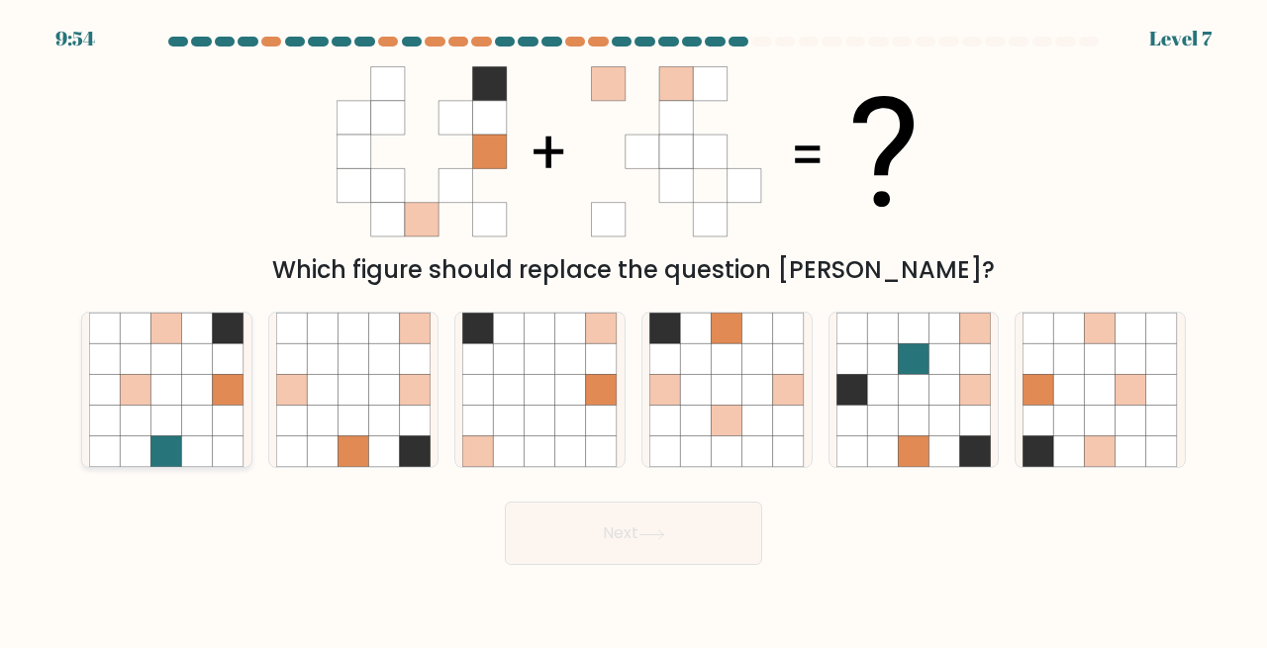
click at [219, 374] on icon at bounding box center [228, 389] width 31 height 31
click at [633, 330] on input "a." at bounding box center [633, 327] width 1 height 5
radio input "true"
click at [601, 541] on button "Next" at bounding box center [633, 533] width 257 height 63
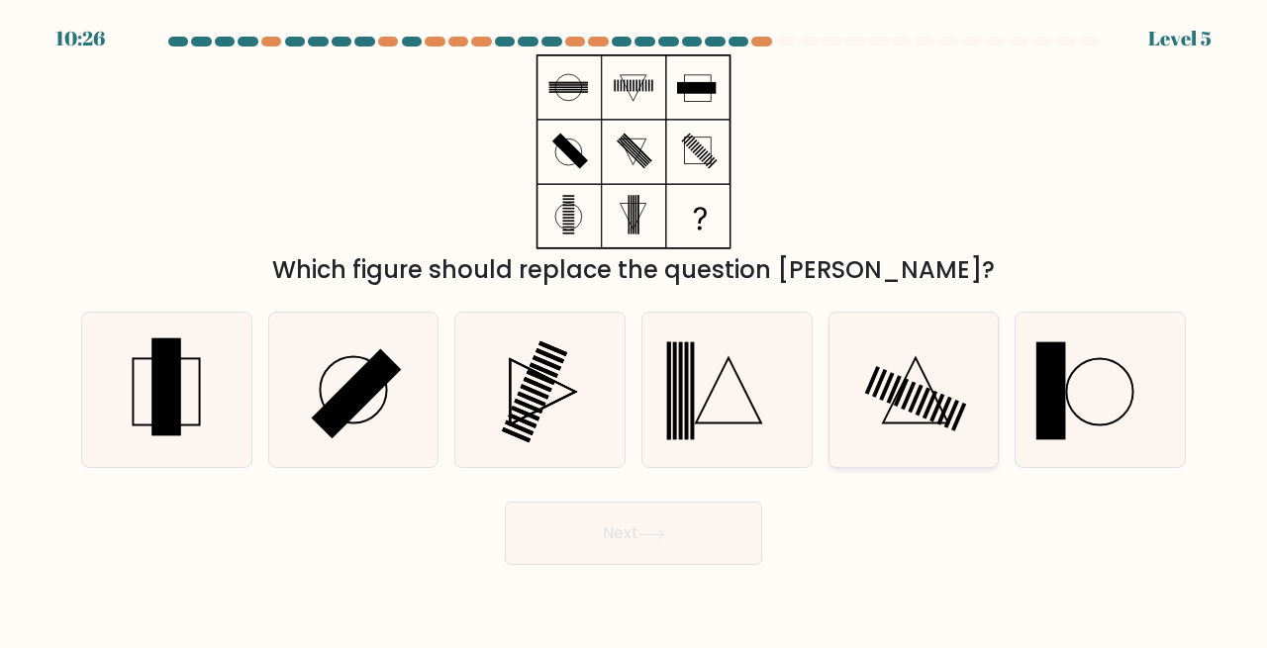
click at [886, 402] on icon at bounding box center [913, 390] width 155 height 155
click at [634, 330] on input "e." at bounding box center [633, 327] width 1 height 5
radio input "true"
click at [693, 539] on button "Next" at bounding box center [633, 533] width 257 height 63
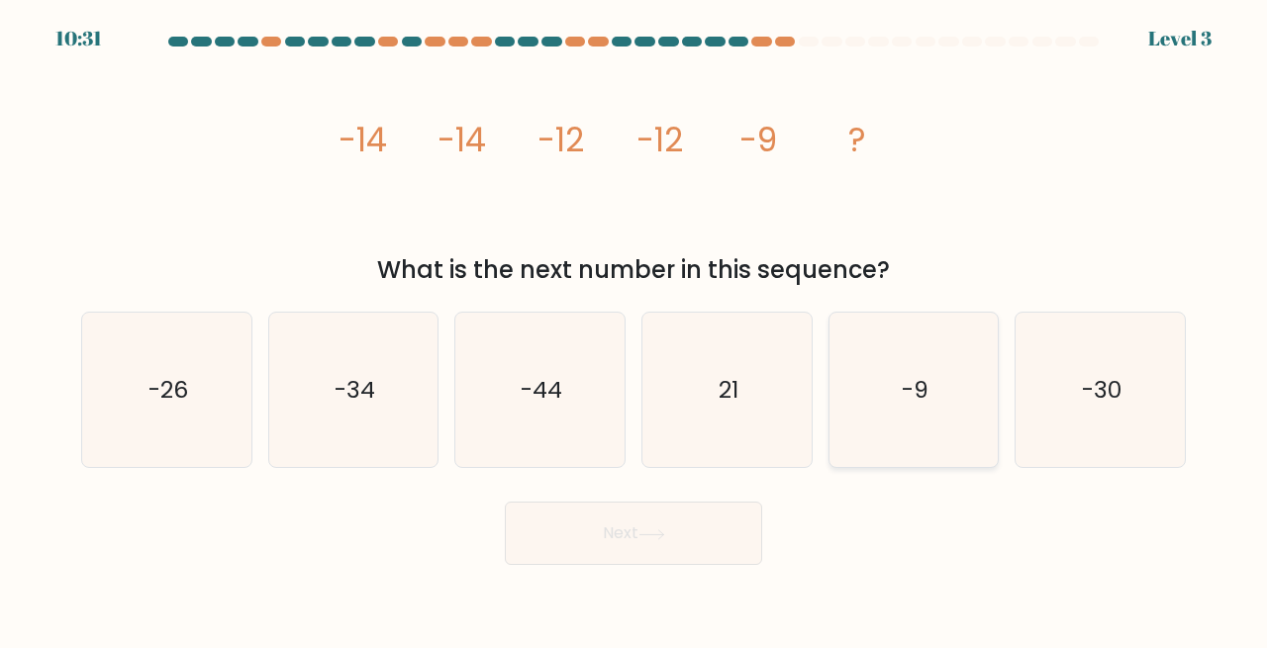
click at [939, 415] on icon "-9" at bounding box center [913, 390] width 155 height 155
click at [634, 330] on input "e. -9" at bounding box center [633, 327] width 1 height 5
radio input "true"
click at [719, 532] on button "Next" at bounding box center [633, 533] width 257 height 63
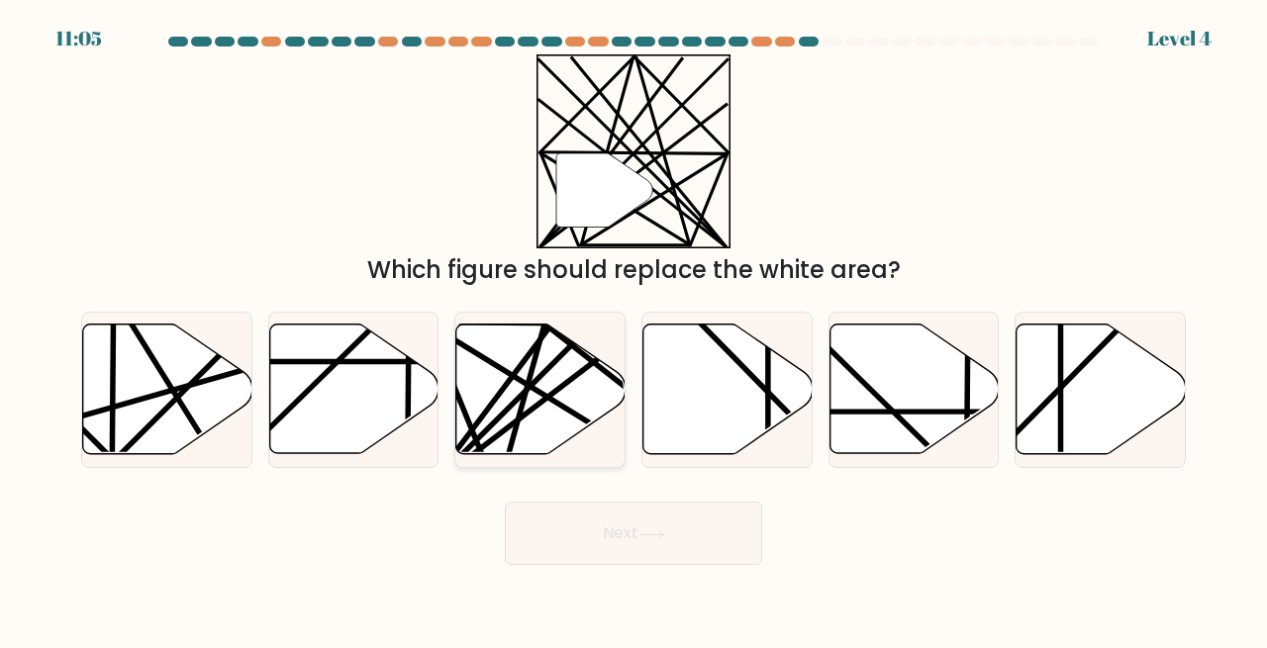
click at [530, 388] on line at bounding box center [558, 404] width 265 height 163
click at [633, 330] on input "c." at bounding box center [633, 327] width 1 height 5
radio input "true"
click at [586, 530] on button "Next" at bounding box center [633, 533] width 257 height 63
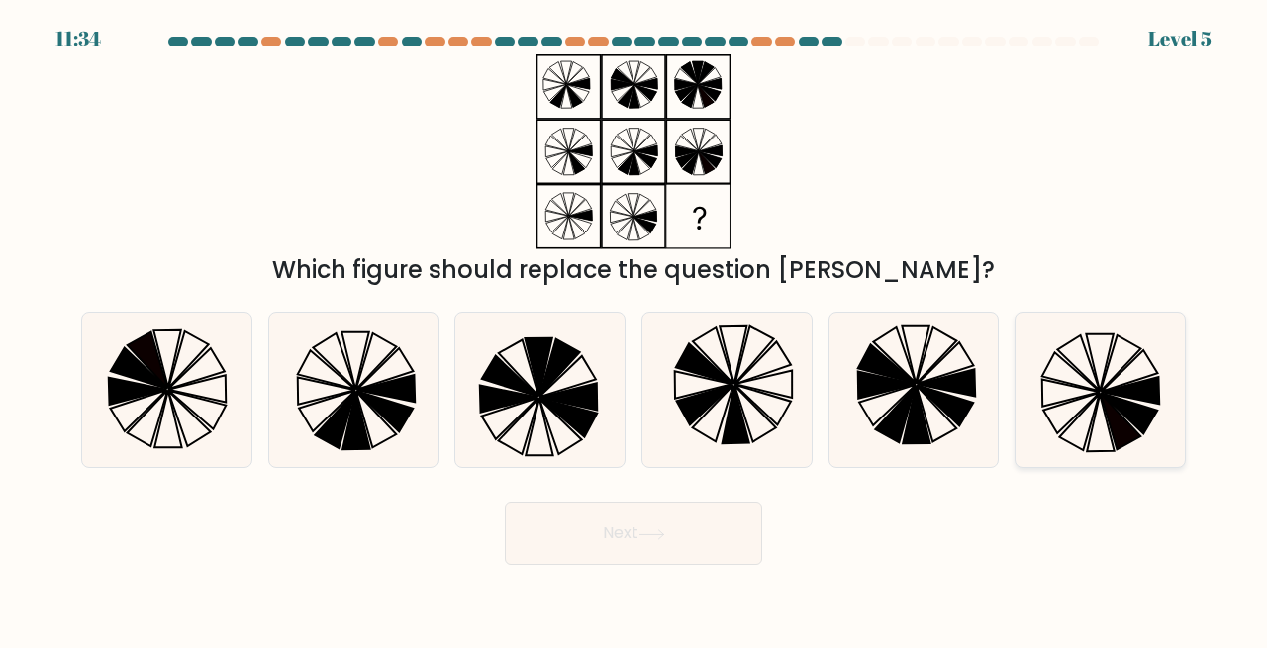
click at [1100, 378] on icon at bounding box center [1099, 390] width 155 height 155
click at [634, 330] on input "f." at bounding box center [633, 327] width 1 height 5
radio input "true"
click at [555, 547] on button "Next" at bounding box center [633, 533] width 257 height 63
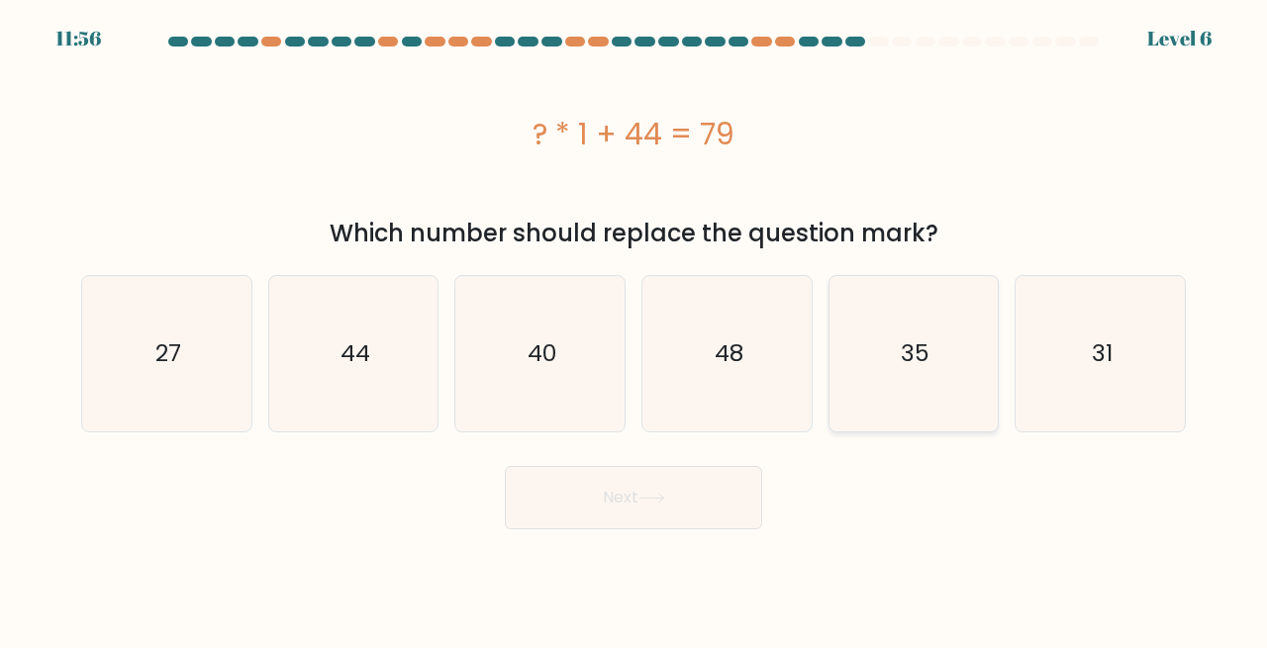
click at [904, 355] on text "35" at bounding box center [915, 353] width 29 height 33
click at [634, 330] on input "e. 35" at bounding box center [633, 327] width 1 height 5
radio input "true"
click at [670, 499] on button "Next" at bounding box center [633, 497] width 257 height 63
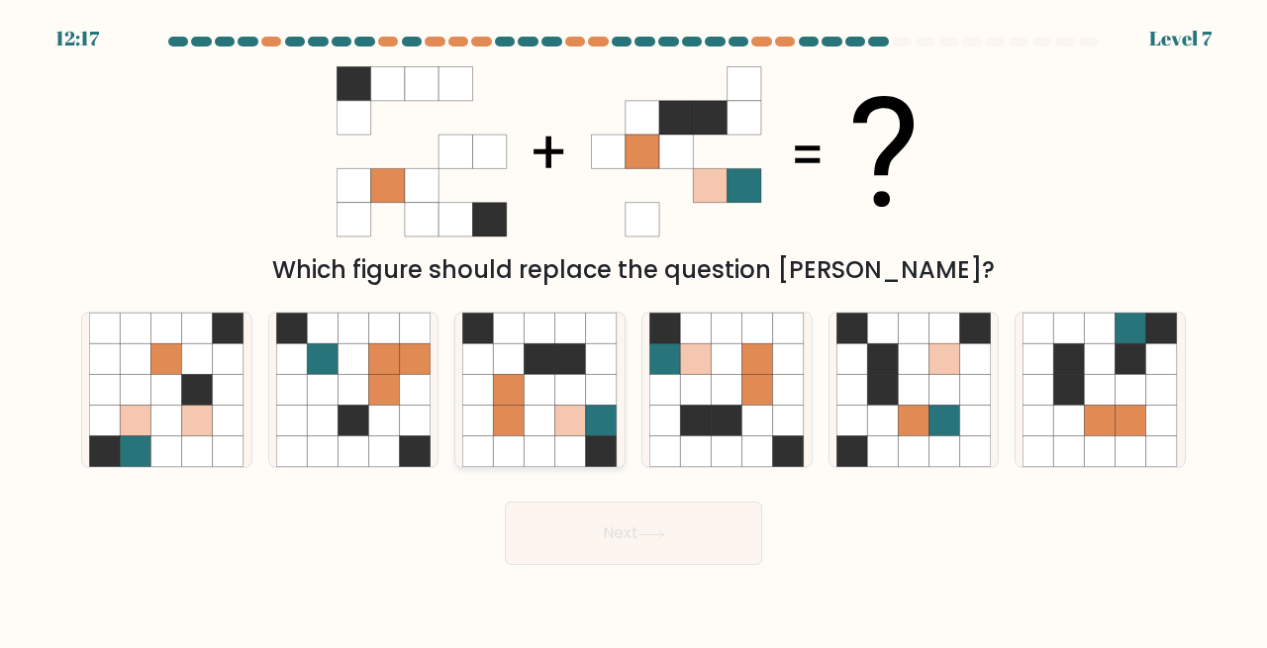
click at [499, 421] on icon at bounding box center [509, 421] width 31 height 31
click at [633, 330] on input "c." at bounding box center [633, 327] width 1 height 5
radio input "true"
click at [646, 550] on button "Next" at bounding box center [633, 533] width 257 height 63
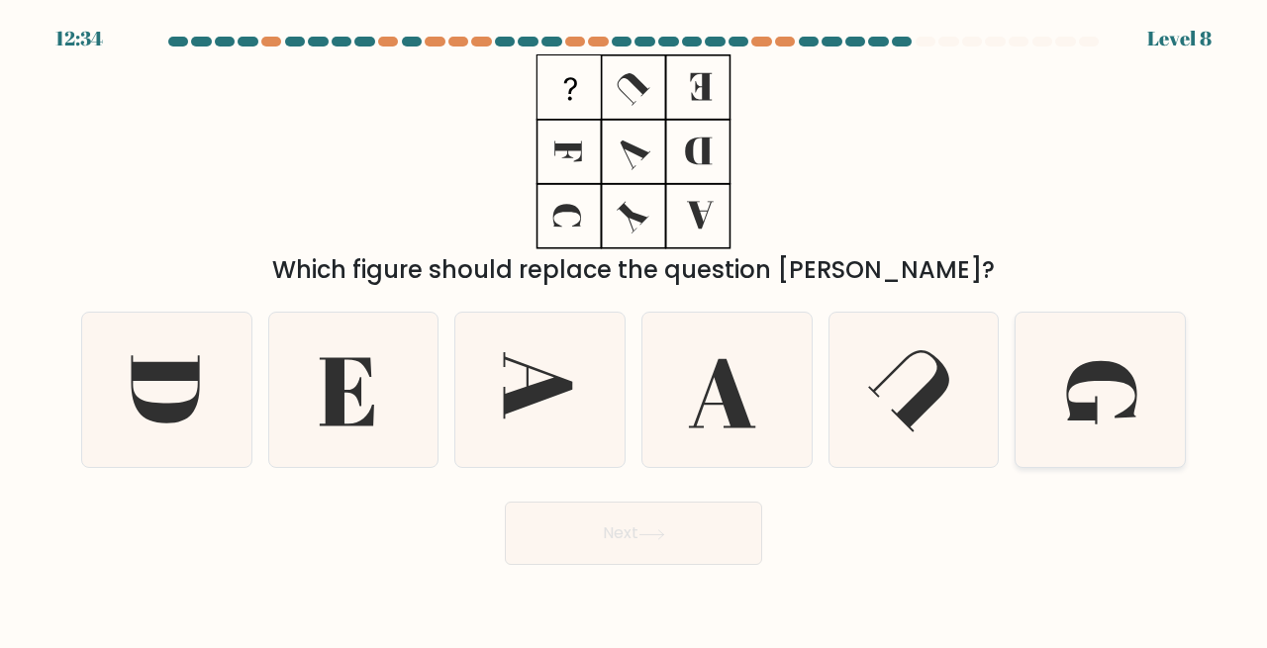
click at [1069, 355] on icon at bounding box center [1099, 390] width 155 height 155
click at [634, 330] on input "f." at bounding box center [633, 327] width 1 height 5
radio input "true"
click at [686, 537] on button "Next" at bounding box center [633, 533] width 257 height 63
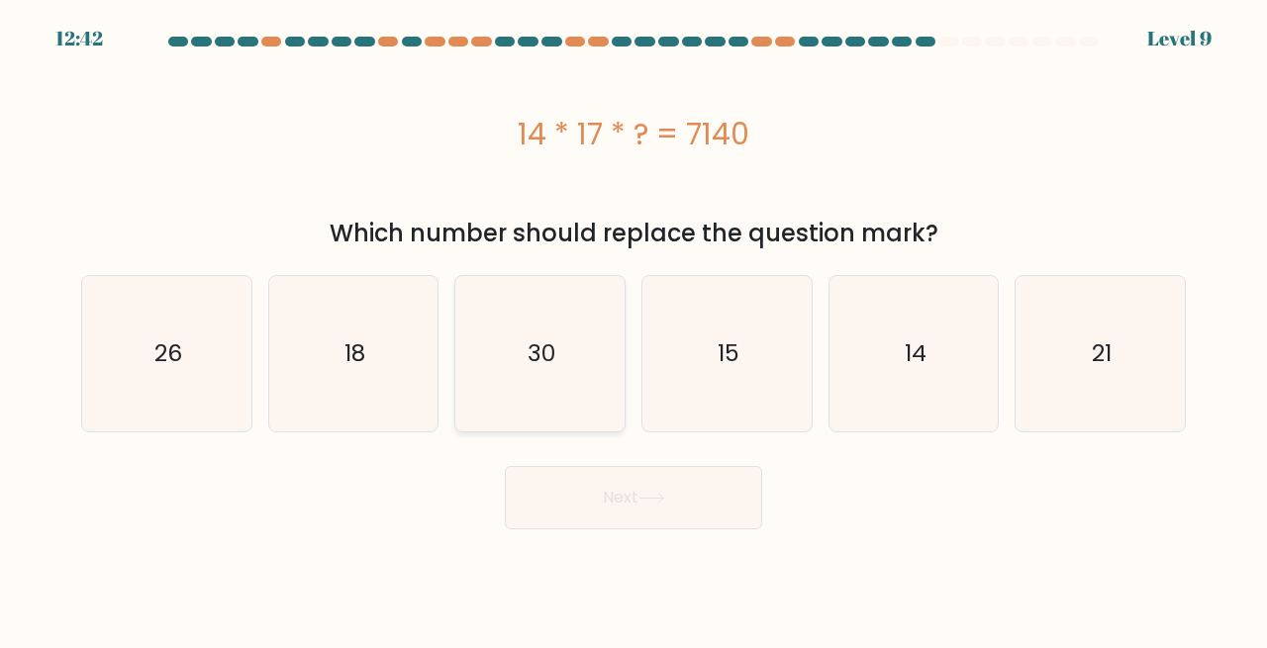
click at [518, 381] on icon "30" at bounding box center [539, 353] width 155 height 155
click at [633, 330] on input "c. 30" at bounding box center [633, 327] width 1 height 5
radio input "true"
click at [582, 495] on button "Next" at bounding box center [633, 497] width 257 height 63
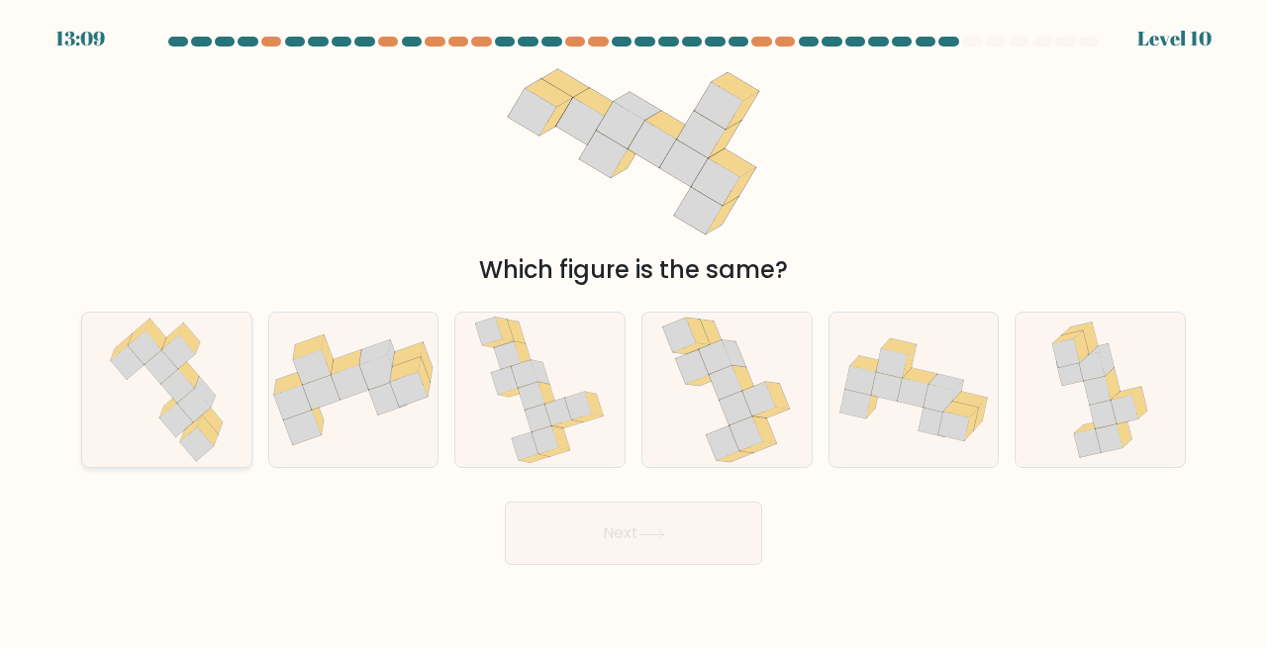
click at [200, 410] on icon at bounding box center [194, 406] width 34 height 34
click at [633, 330] on input "a." at bounding box center [633, 327] width 1 height 5
radio input "true"
click at [547, 515] on button "Next" at bounding box center [633, 533] width 257 height 63
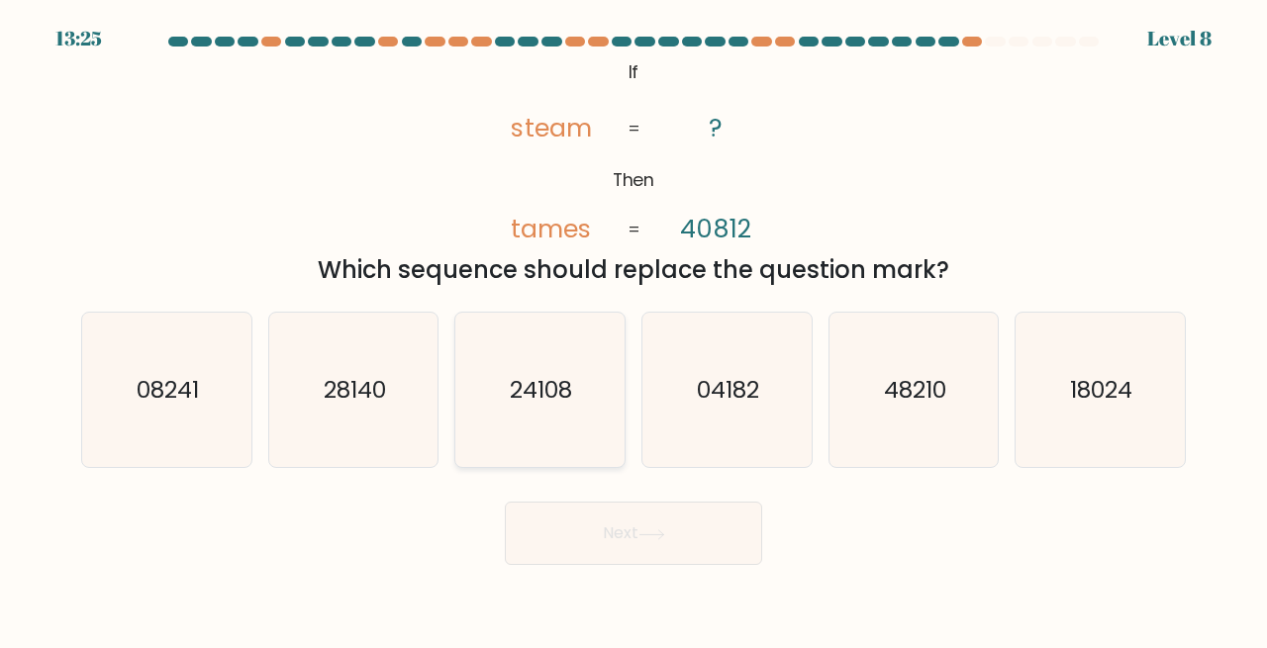
click at [545, 373] on icon "24108" at bounding box center [539, 390] width 155 height 155
click at [633, 330] on input "c. 24108" at bounding box center [633, 327] width 1 height 5
radio input "true"
click at [676, 540] on button "Next" at bounding box center [633, 533] width 257 height 63
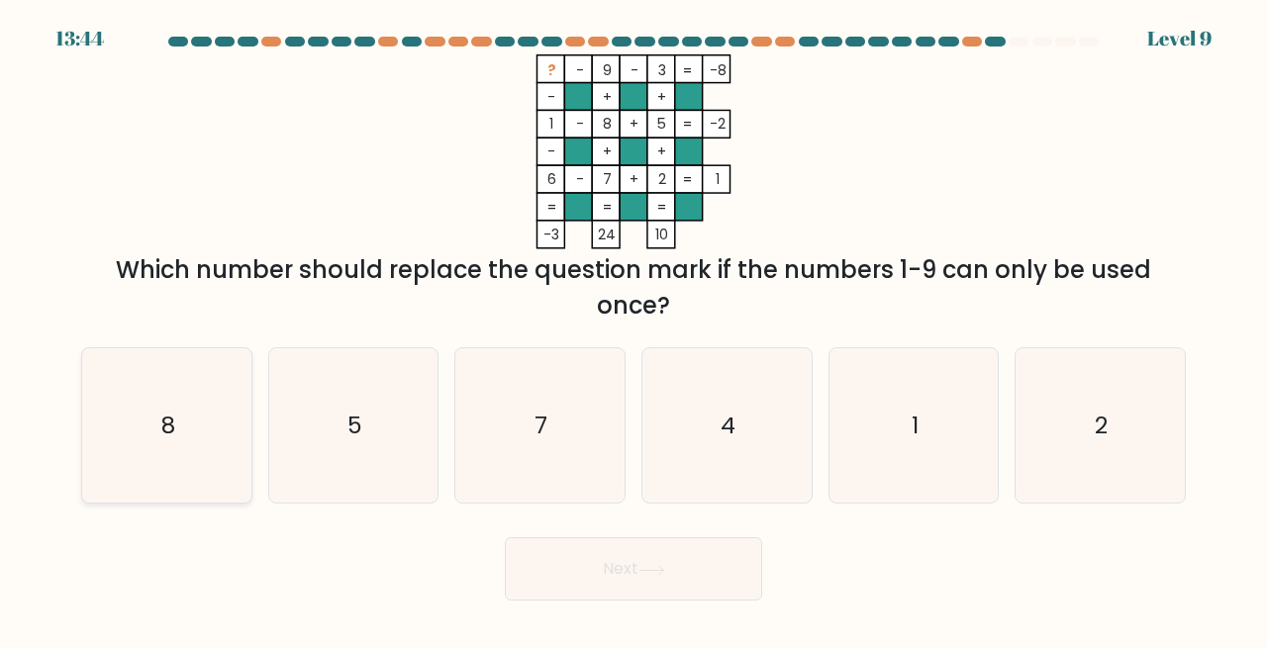
click at [208, 449] on icon "8" at bounding box center [166, 425] width 155 height 155
click at [633, 330] on input "a. 8" at bounding box center [633, 327] width 1 height 5
radio input "true"
click at [623, 559] on button "Next" at bounding box center [633, 568] width 257 height 63
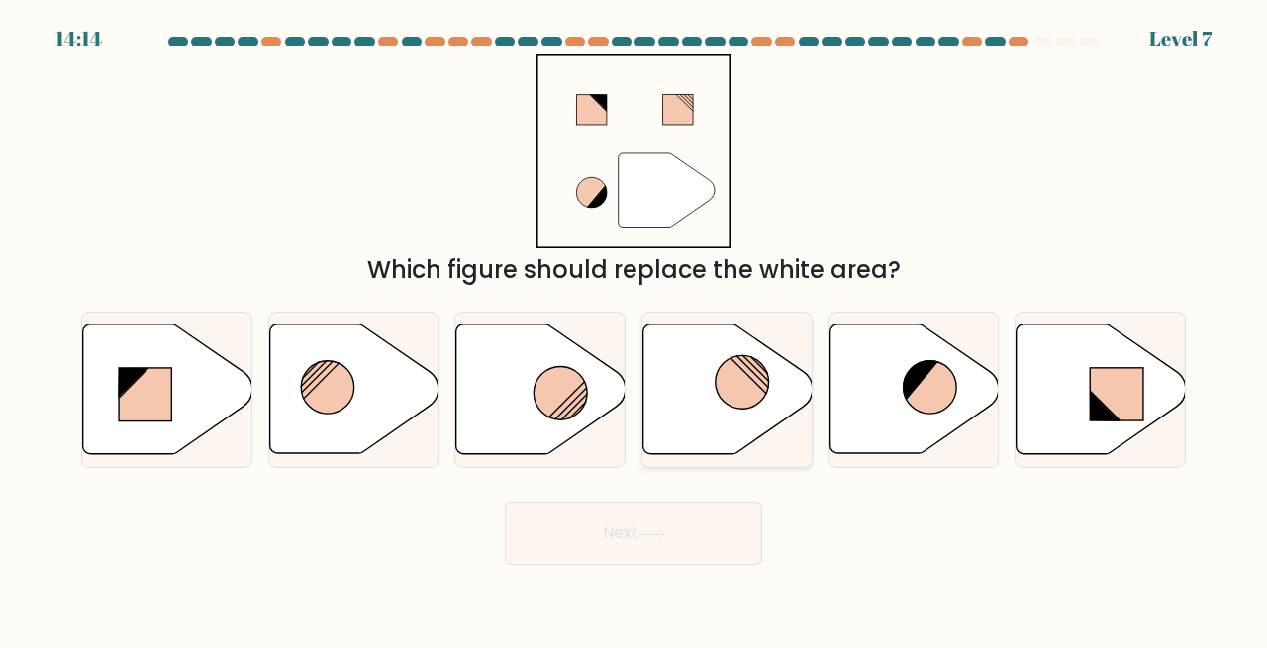
click at [736, 401] on circle at bounding box center [742, 382] width 53 height 53
click at [634, 330] on input "d." at bounding box center [633, 327] width 1 height 5
radio input "true"
click at [530, 431] on icon at bounding box center [540, 390] width 169 height 130
click at [633, 330] on input "c." at bounding box center [633, 327] width 1 height 5
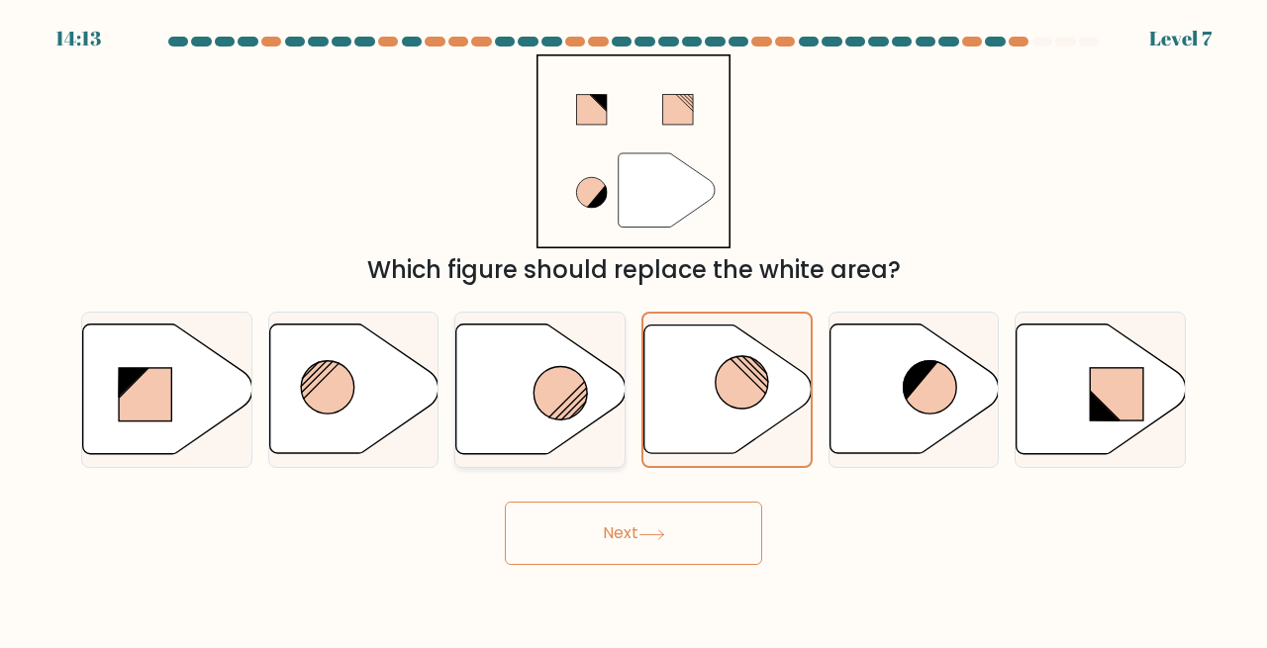
radio input "true"
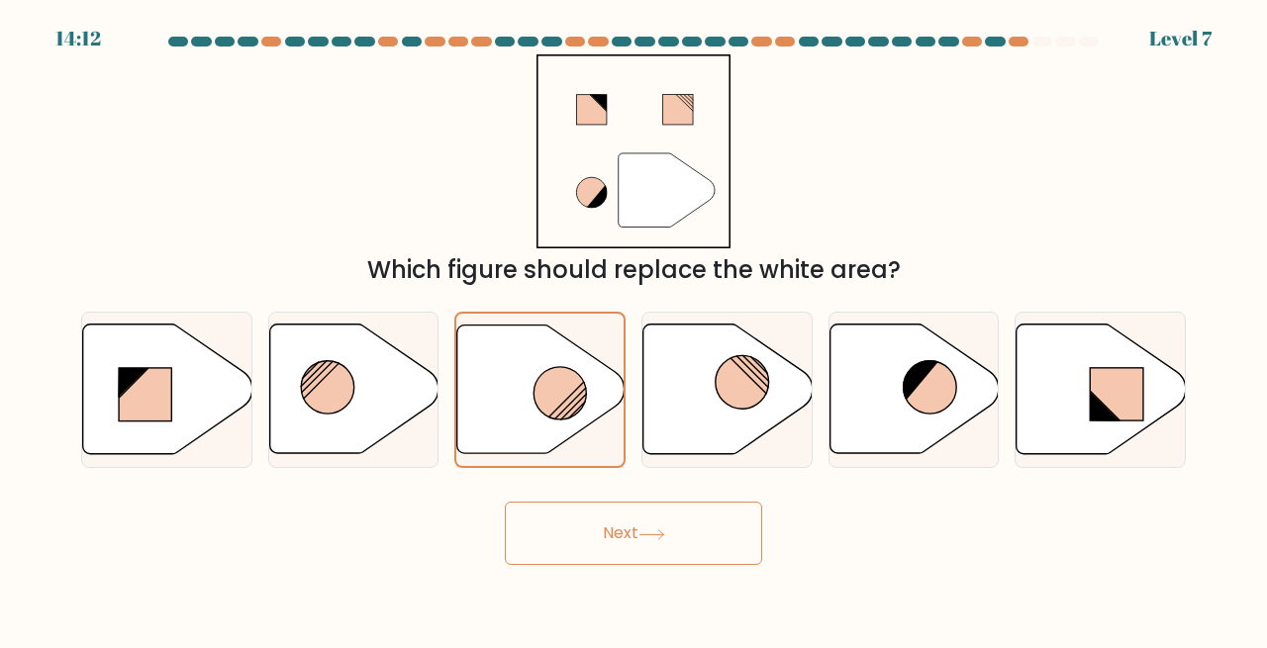
click at [643, 527] on button "Next" at bounding box center [633, 533] width 257 height 63
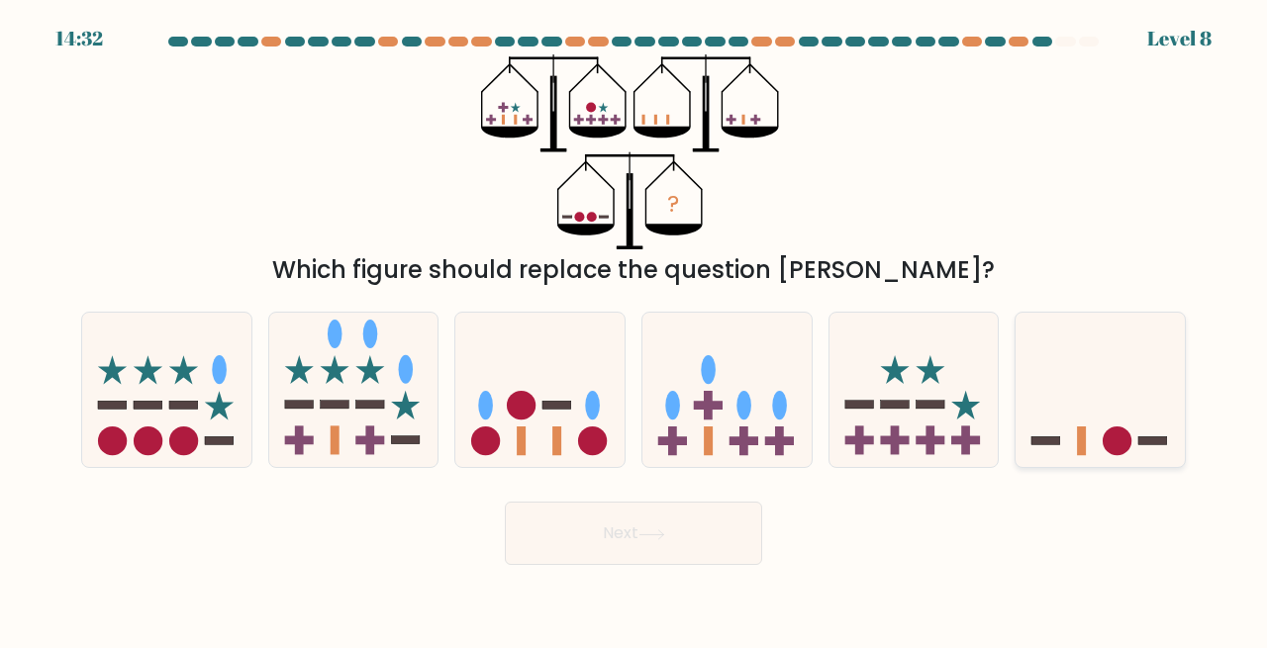
click at [1125, 406] on icon at bounding box center [1099, 390] width 169 height 140
click at [634, 330] on input "f." at bounding box center [633, 327] width 1 height 5
radio input "true"
click at [683, 537] on button "Next" at bounding box center [633, 533] width 257 height 63
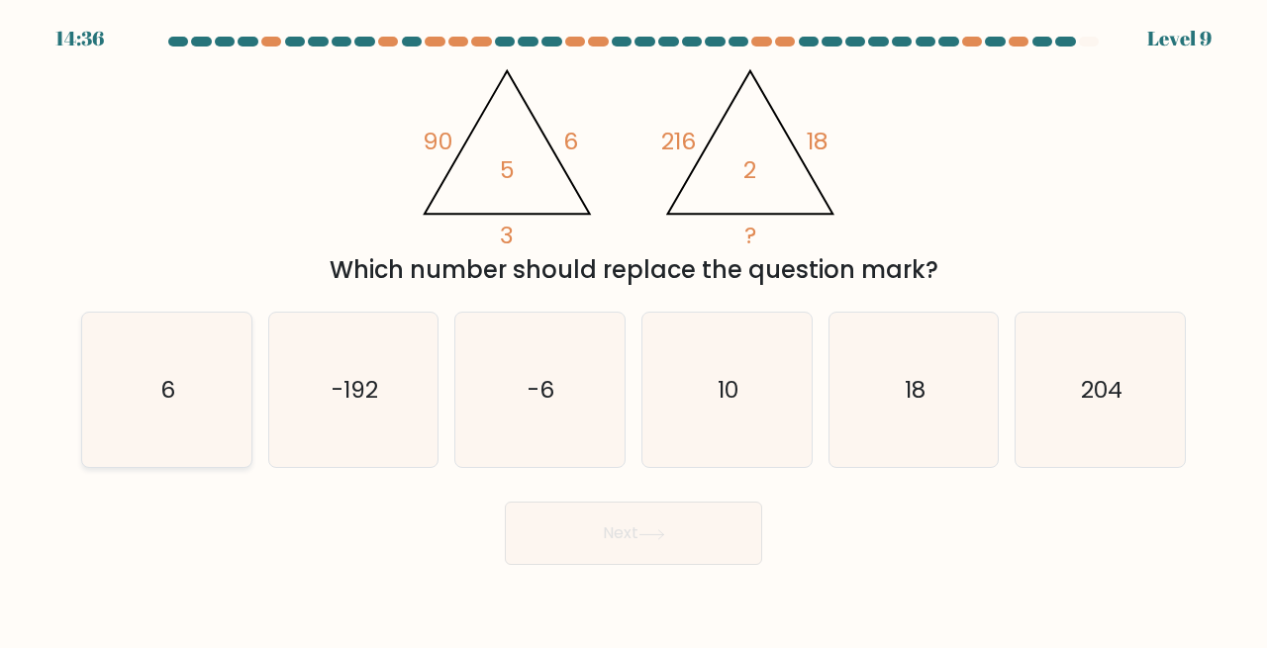
click at [198, 427] on icon "6" at bounding box center [166, 390] width 155 height 155
click at [633, 330] on input "a. 6" at bounding box center [633, 327] width 1 height 5
radio input "true"
click at [619, 553] on button "Next" at bounding box center [633, 533] width 257 height 63
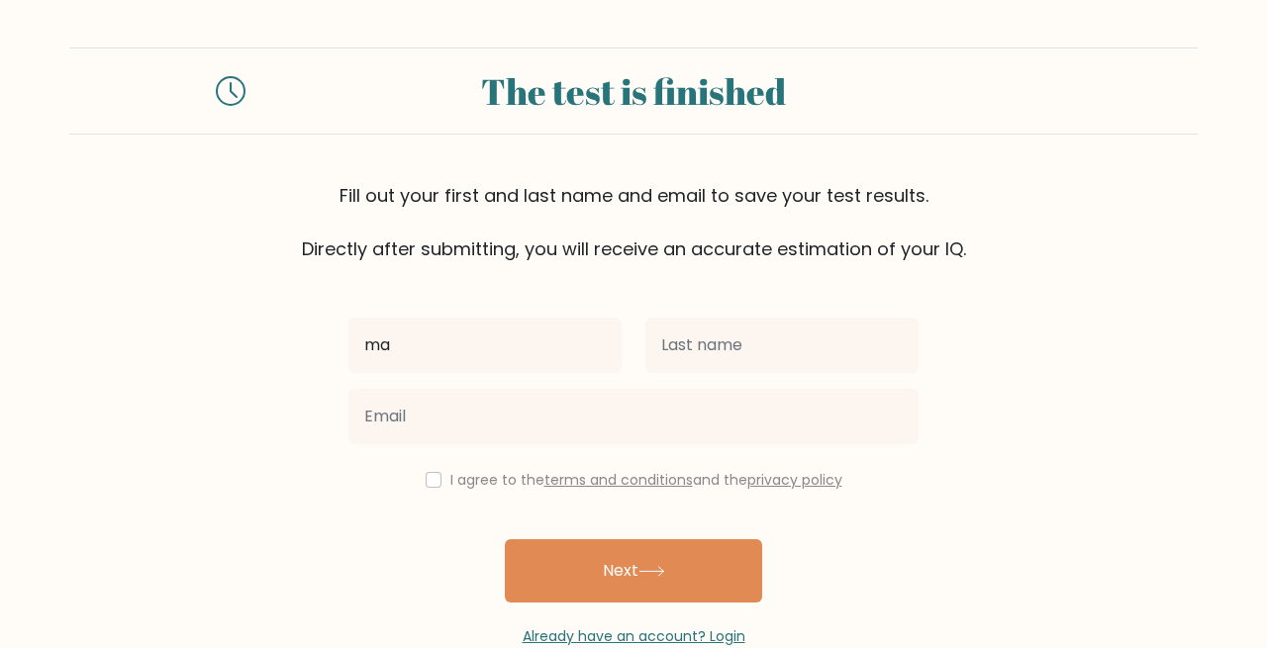
type input "m"
type input "[PERSON_NAME]"
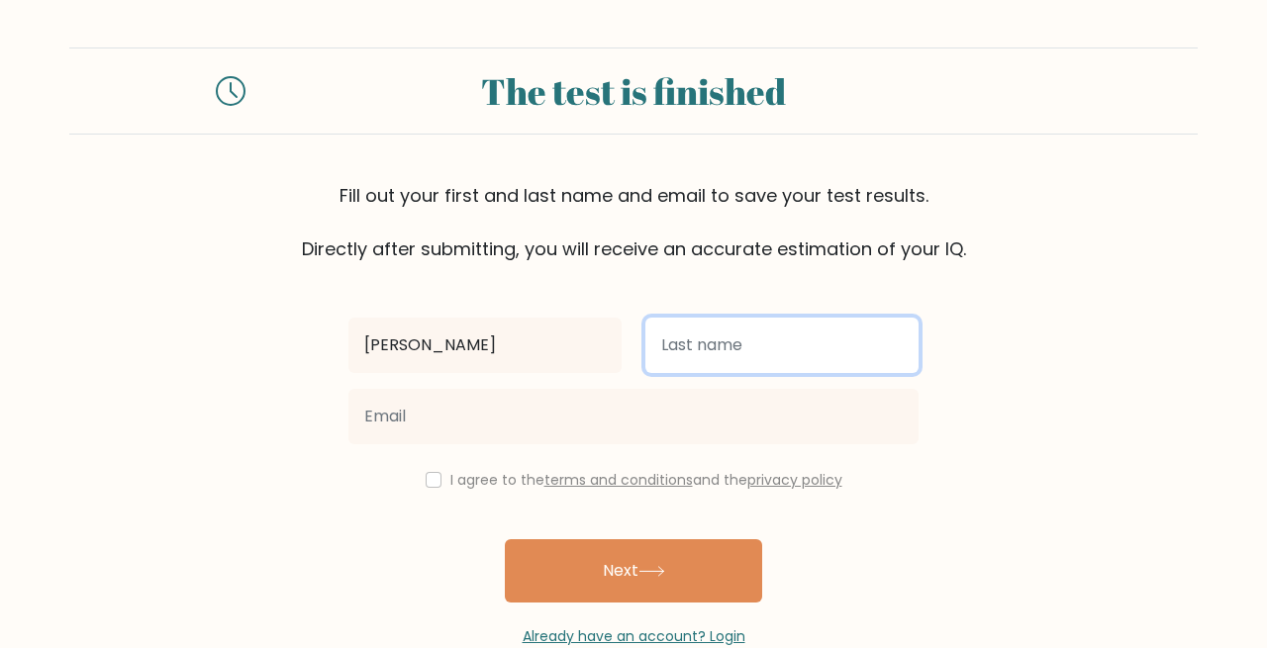
click at [789, 360] on input "text" at bounding box center [781, 345] width 273 height 55
type input "[PERSON_NAME]"
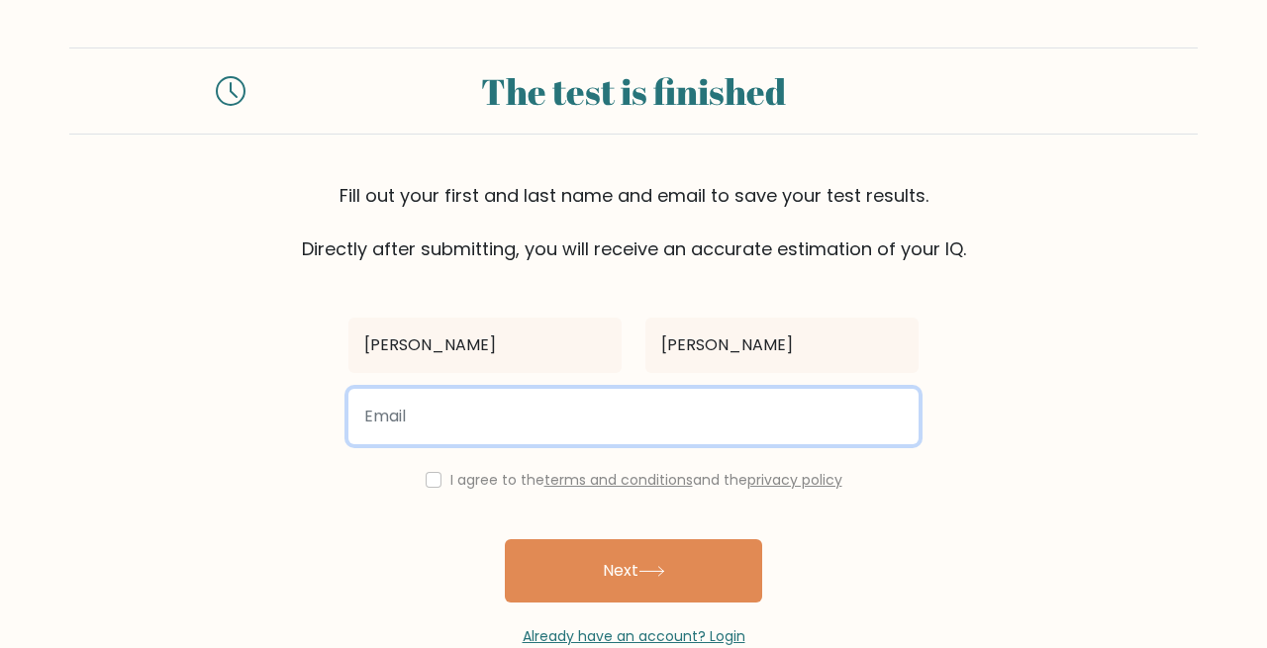
click at [574, 415] on input "email" at bounding box center [633, 416] width 570 height 55
type input "marlojoshuabrua@gmail.com"
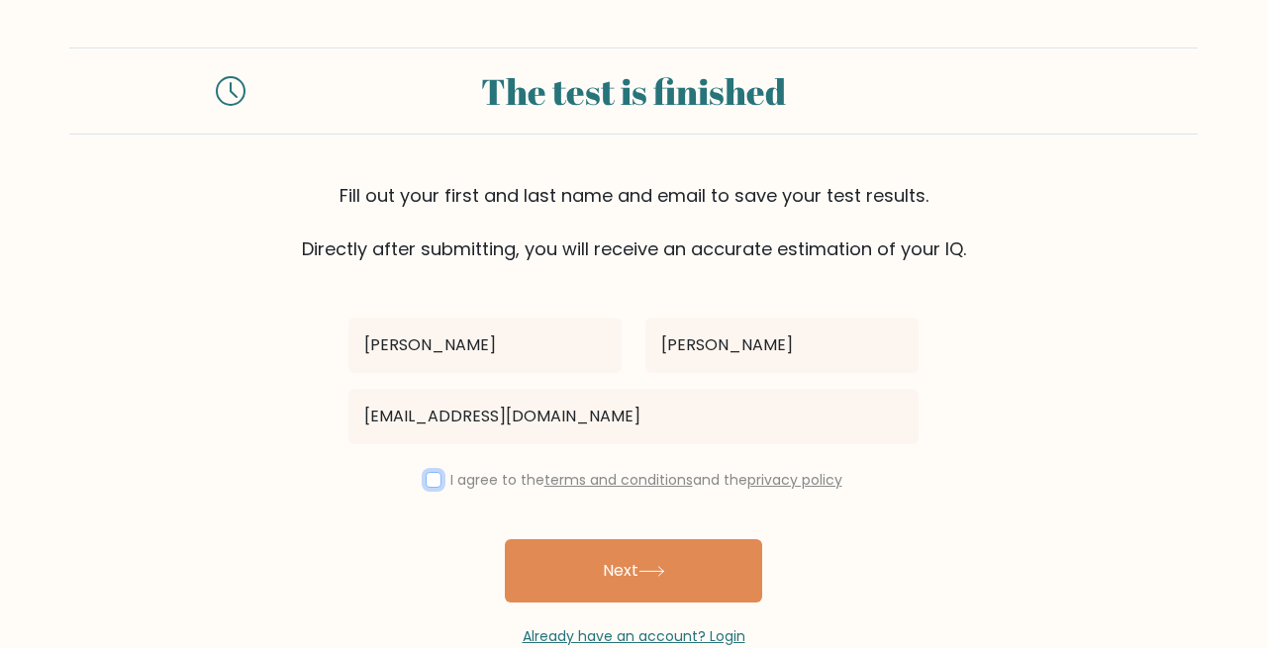
click at [431, 480] on input "checkbox" at bounding box center [434, 480] width 16 height 16
checkbox input "true"
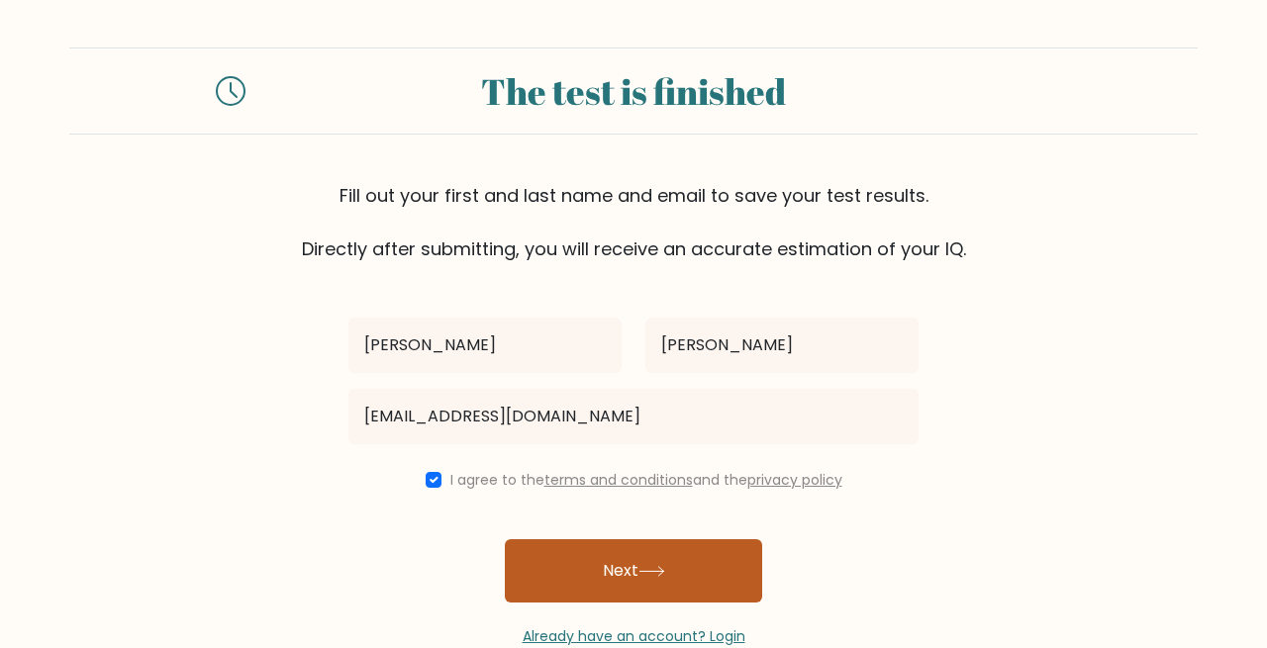
click at [585, 564] on button "Next" at bounding box center [633, 570] width 257 height 63
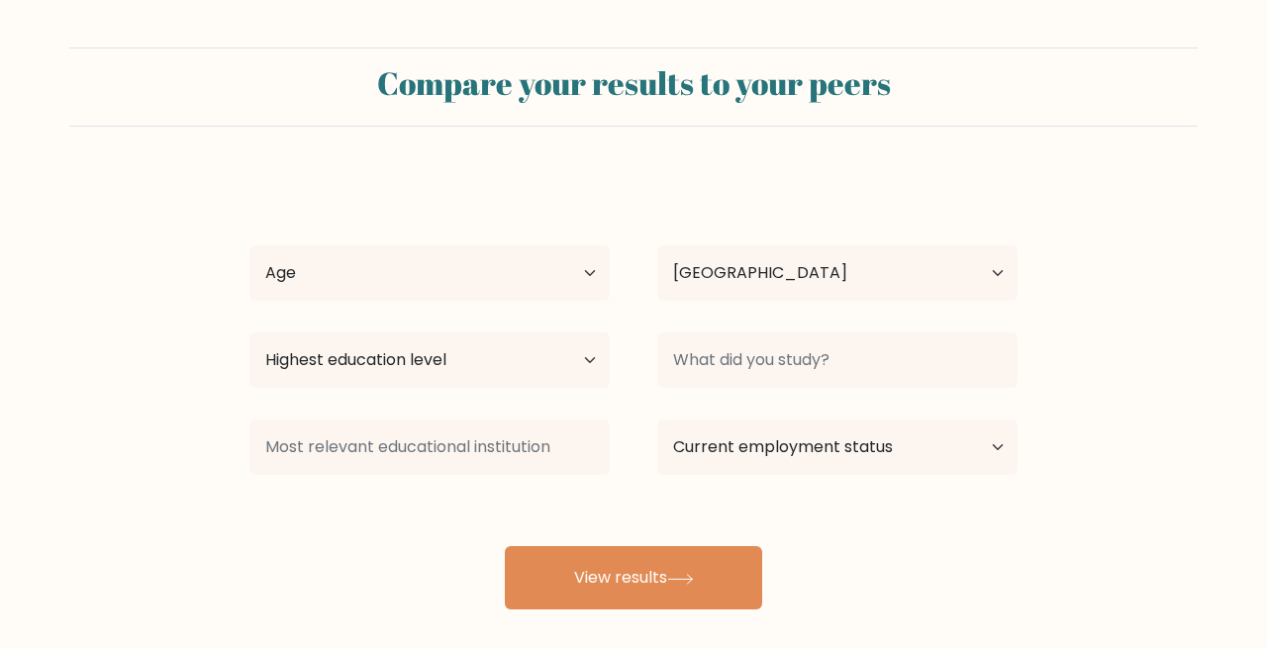
select select "JP"
click at [574, 286] on select "Age Under [DEMOGRAPHIC_DATA] [DEMOGRAPHIC_DATA] [DEMOGRAPHIC_DATA] [DEMOGRAPHIC…" at bounding box center [429, 272] width 360 height 55
select select "25_34"
click at [249, 245] on select "Age Under [DEMOGRAPHIC_DATA] [DEMOGRAPHIC_DATA] [DEMOGRAPHIC_DATA] [DEMOGRAPHIC…" at bounding box center [429, 272] width 360 height 55
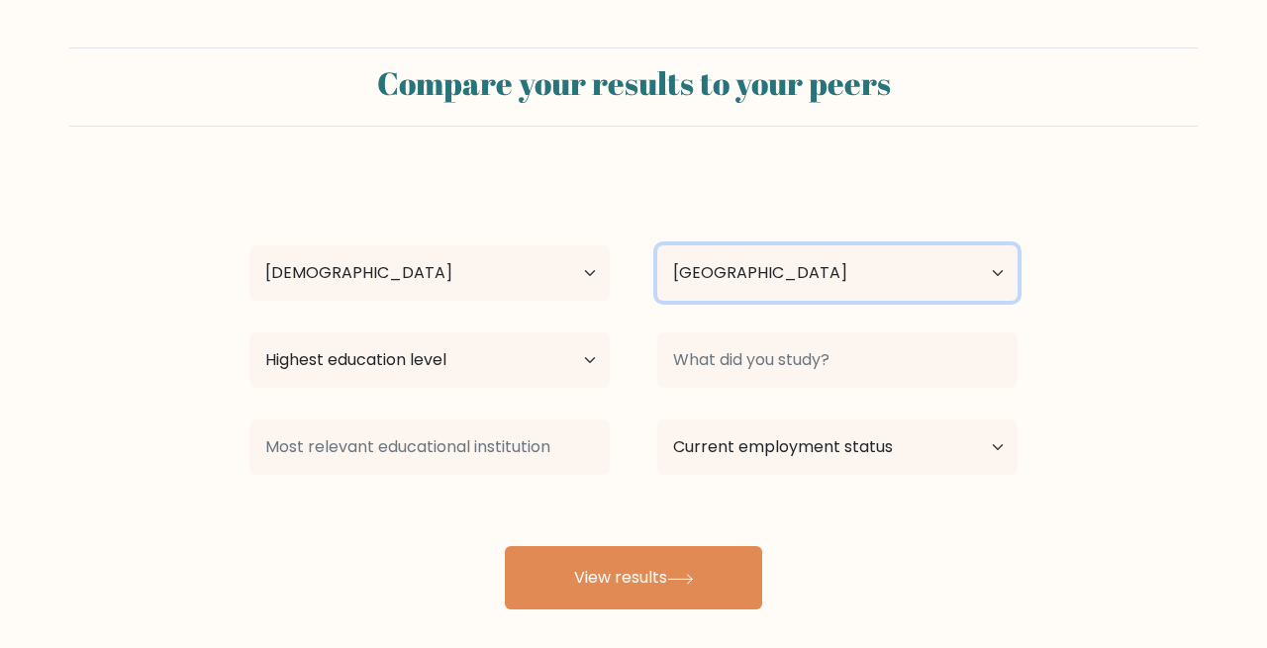
click at [779, 290] on select "Country Afghanistan Albania Algeria American Samoa Andorra Angola Anguilla Anta…" at bounding box center [837, 272] width 360 height 55
select select "PH"
click at [657, 245] on select "Country Afghanistan Albania Algeria American Samoa Andorra Angola Anguilla Anta…" at bounding box center [837, 272] width 360 height 55
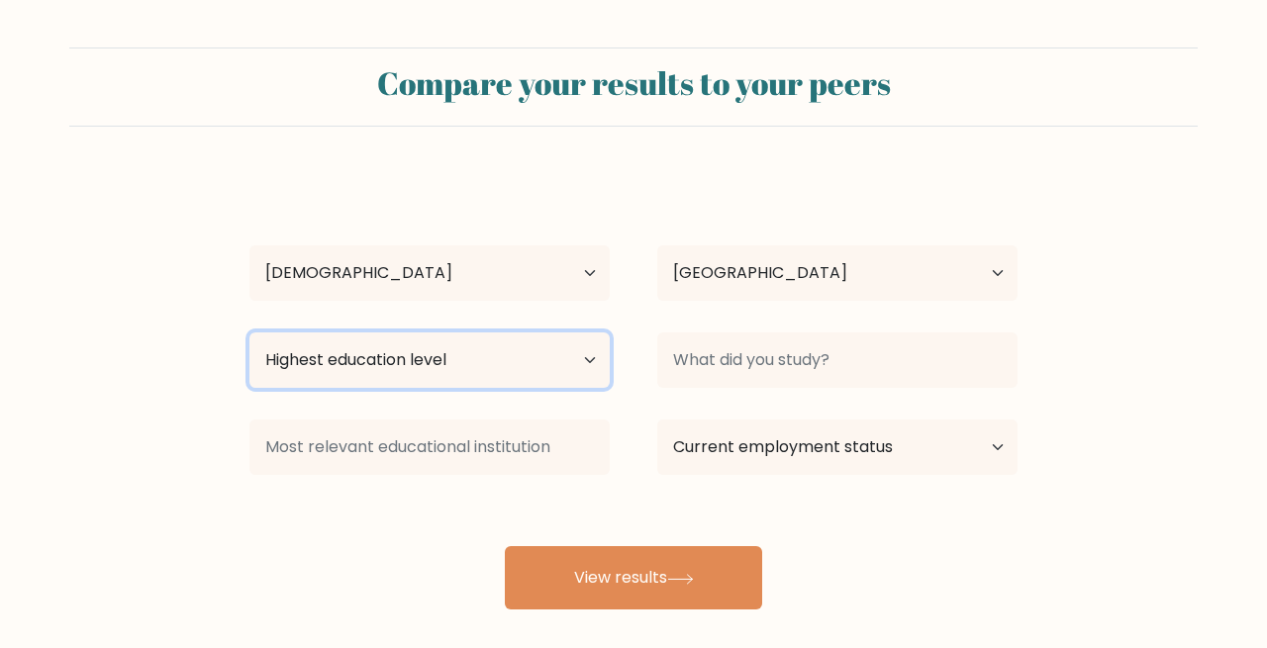
click at [542, 362] on select "Highest education level No schooling Primary Lower Secondary Upper Secondary Oc…" at bounding box center [429, 360] width 360 height 55
select select "bachelors_degree"
click at [249, 333] on select "Highest education level No schooling Primary Lower Secondary Upper Secondary Oc…" at bounding box center [429, 360] width 360 height 55
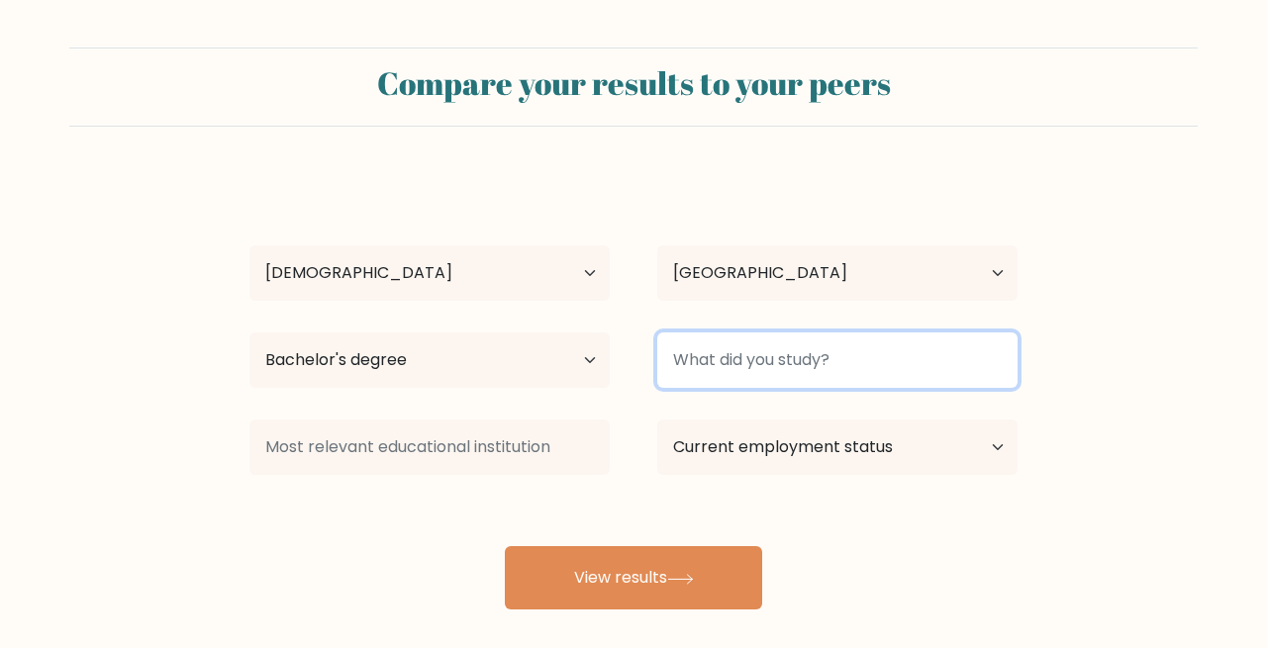
click at [830, 371] on input at bounding box center [837, 360] width 360 height 55
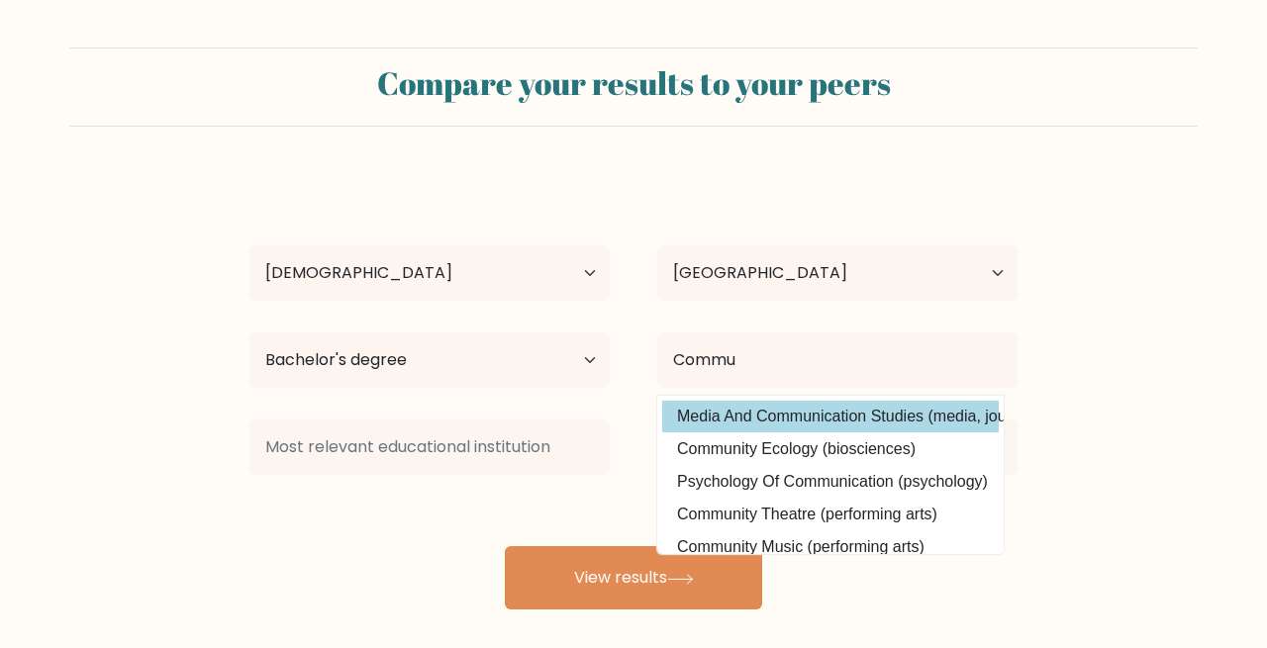
click at [878, 420] on option "Media And Communication Studies (media, journalism and communications)" at bounding box center [830, 417] width 336 height 32
type input "Media And Communication Studies"
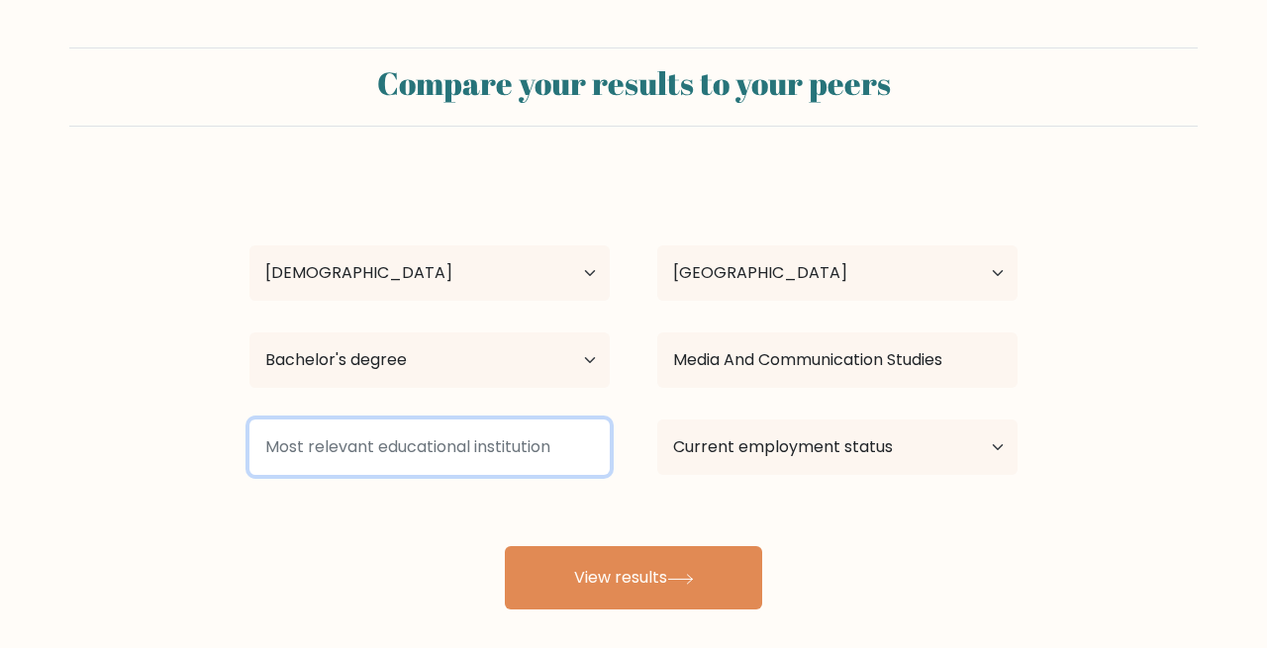
click at [406, 439] on input at bounding box center [429, 447] width 360 height 55
click at [540, 446] on input at bounding box center [429, 447] width 360 height 55
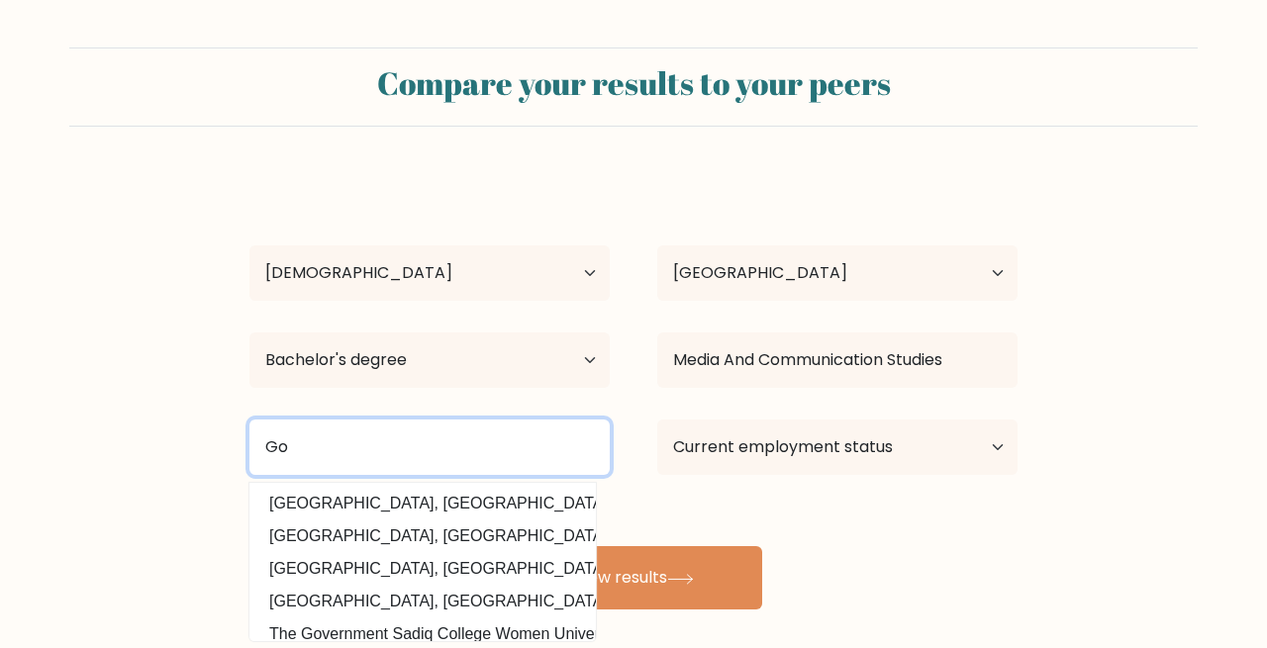
type input "G"
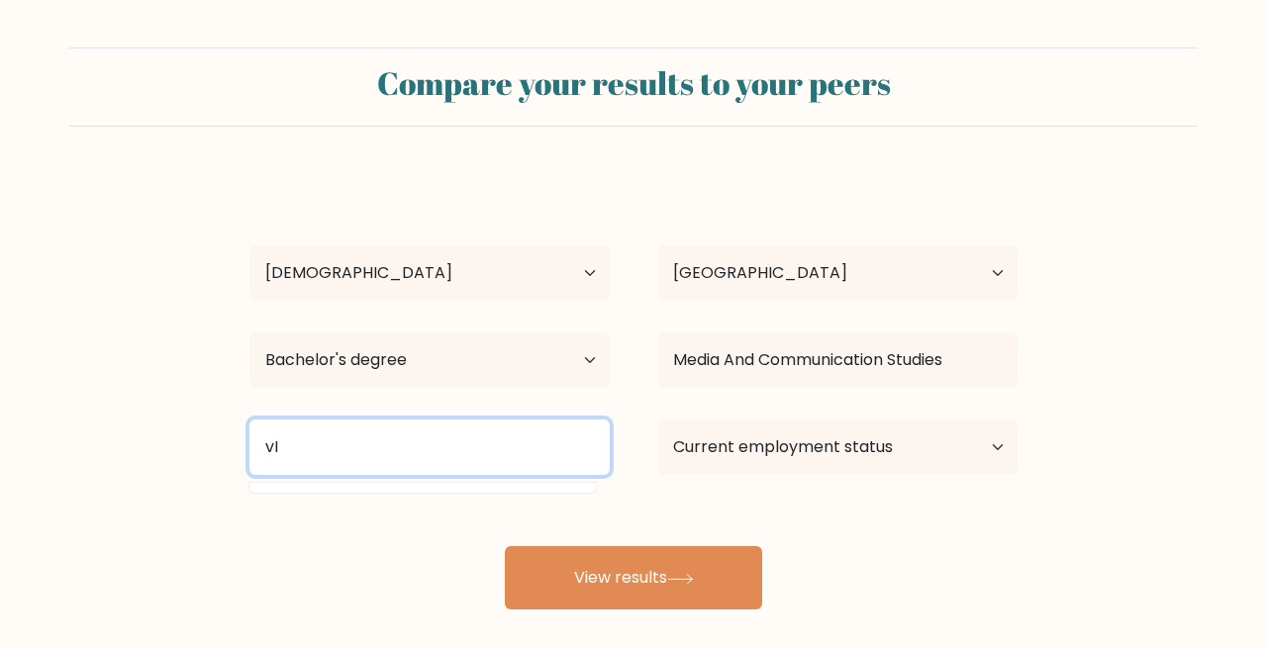
type input "v"
type input "Virtual"
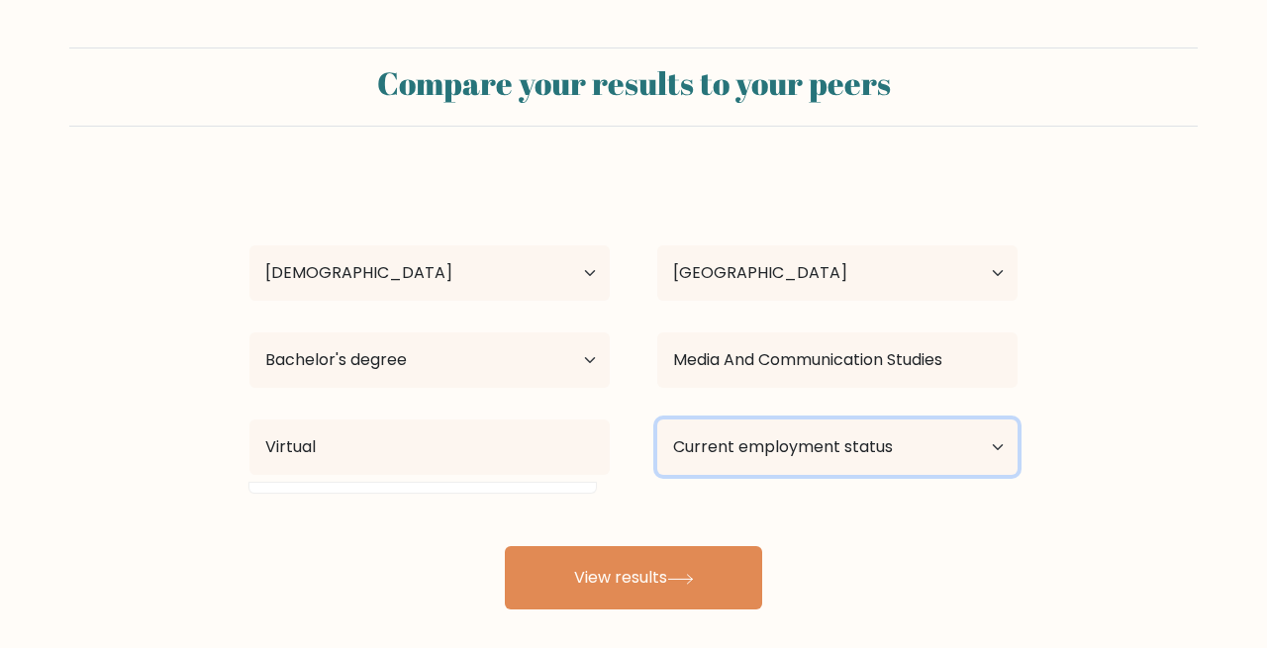
click at [848, 436] on select "Current employment status Employed Student Retired Other / prefer not to answer" at bounding box center [837, 447] width 360 height 55
select select "other"
click at [657, 420] on select "Current employment status Employed Student Retired Other / prefer not to answer" at bounding box center [837, 447] width 360 height 55
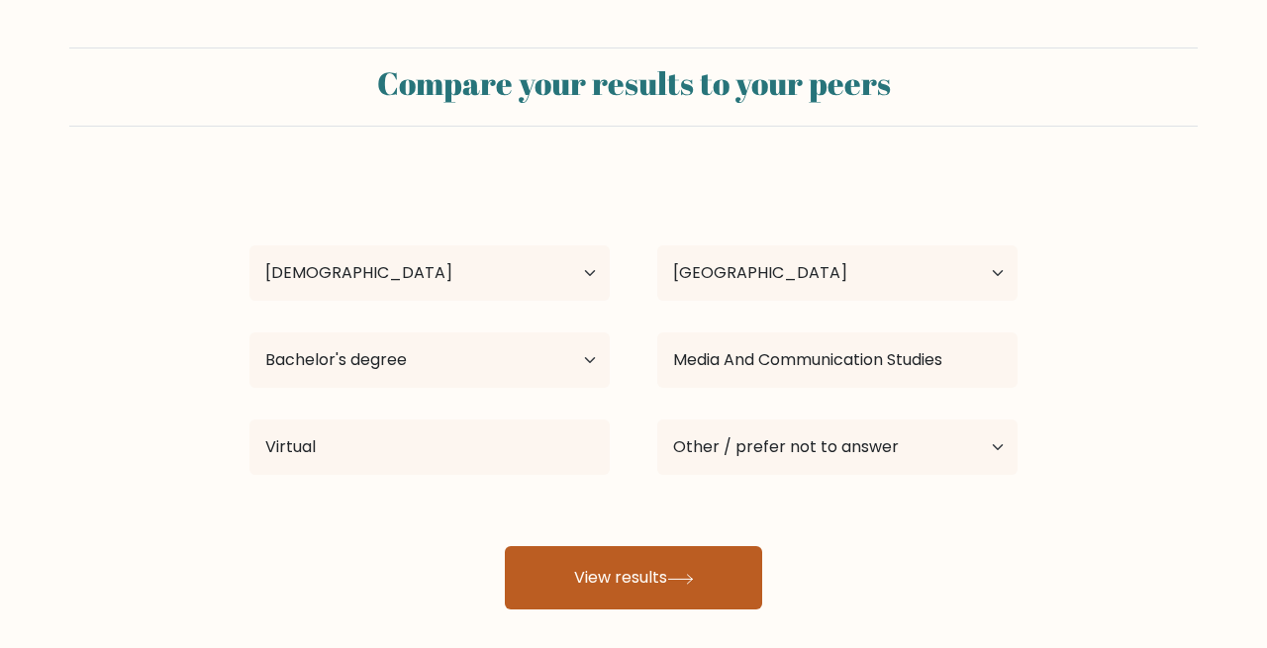
click at [573, 564] on button "View results" at bounding box center [633, 577] width 257 height 63
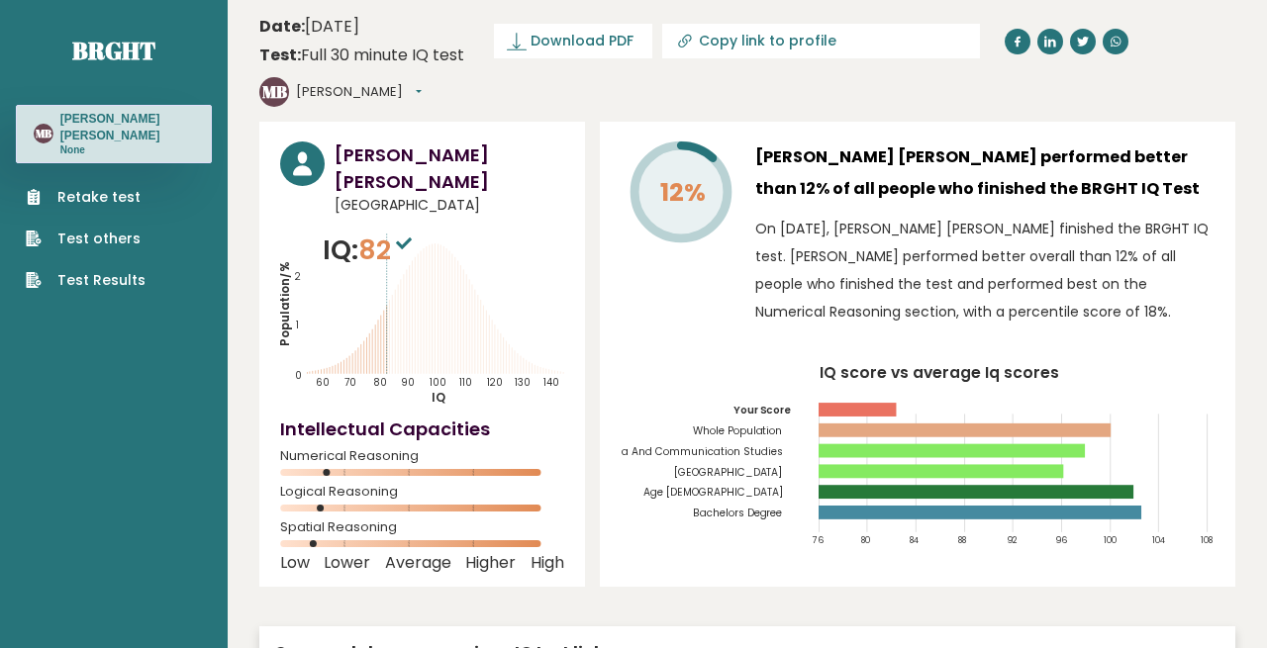
click at [738, 44] on input "Copy link to profile" at bounding box center [833, 41] width 269 height 16
type input "[URL][DOMAIN_NAME][PERSON_NAME]"
click at [733, 41] on input "[URL][DOMAIN_NAME][PERSON_NAME]" at bounding box center [833, 41] width 269 height 16
click at [550, 58] on header "Date: [DATE] Test: Full 30 minute IQ test Download PDF Downloading... Downloadi…" at bounding box center [747, 61] width 976 height 102
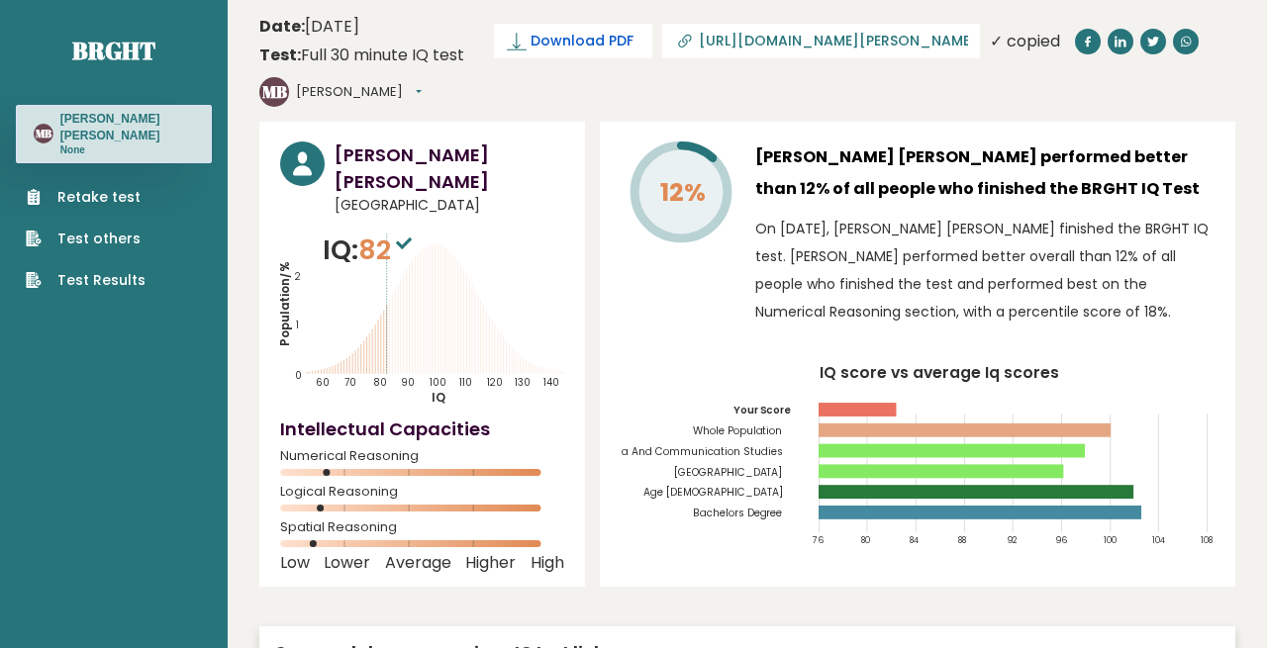
click at [548, 38] on span "Download PDF" at bounding box center [581, 41] width 103 height 21
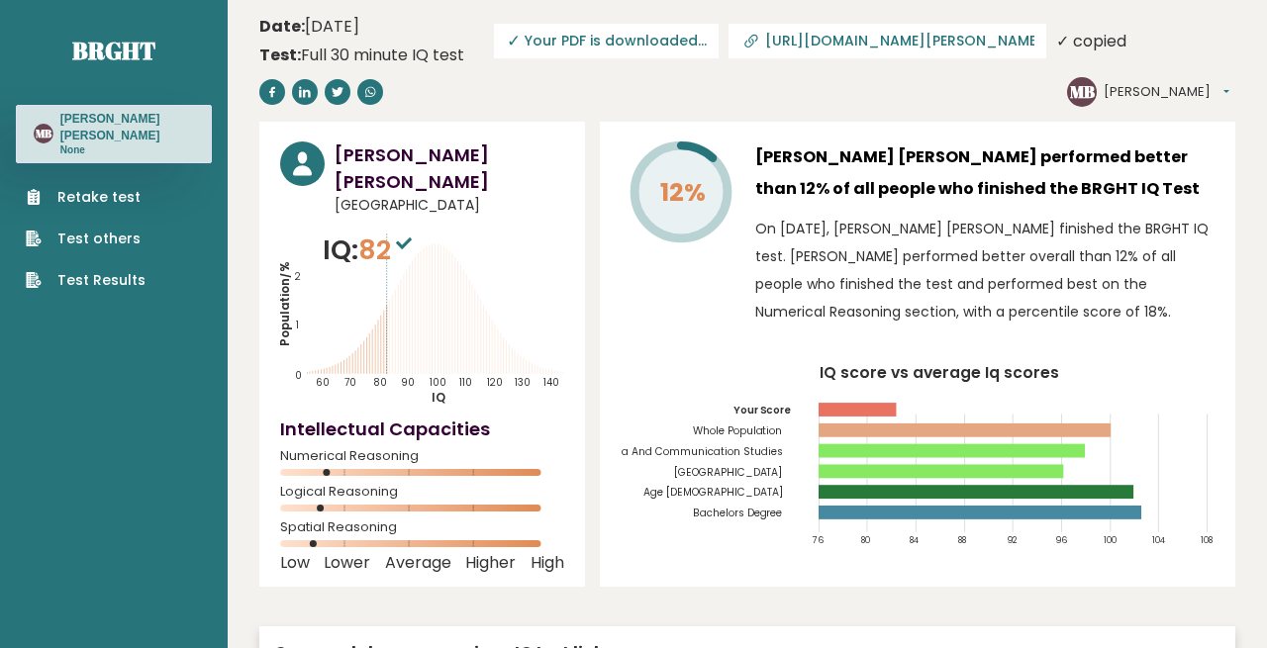
click at [819, 83] on header "Date: [DATE] Test: Full 30 minute IQ test Download PDF Downloading... Downloadi…" at bounding box center [747, 61] width 976 height 102
click at [1201, 29] on header "Date: [DATE] Test: Full 30 minute IQ test Download PDF Downloading... Downloadi…" at bounding box center [747, 61] width 976 height 102
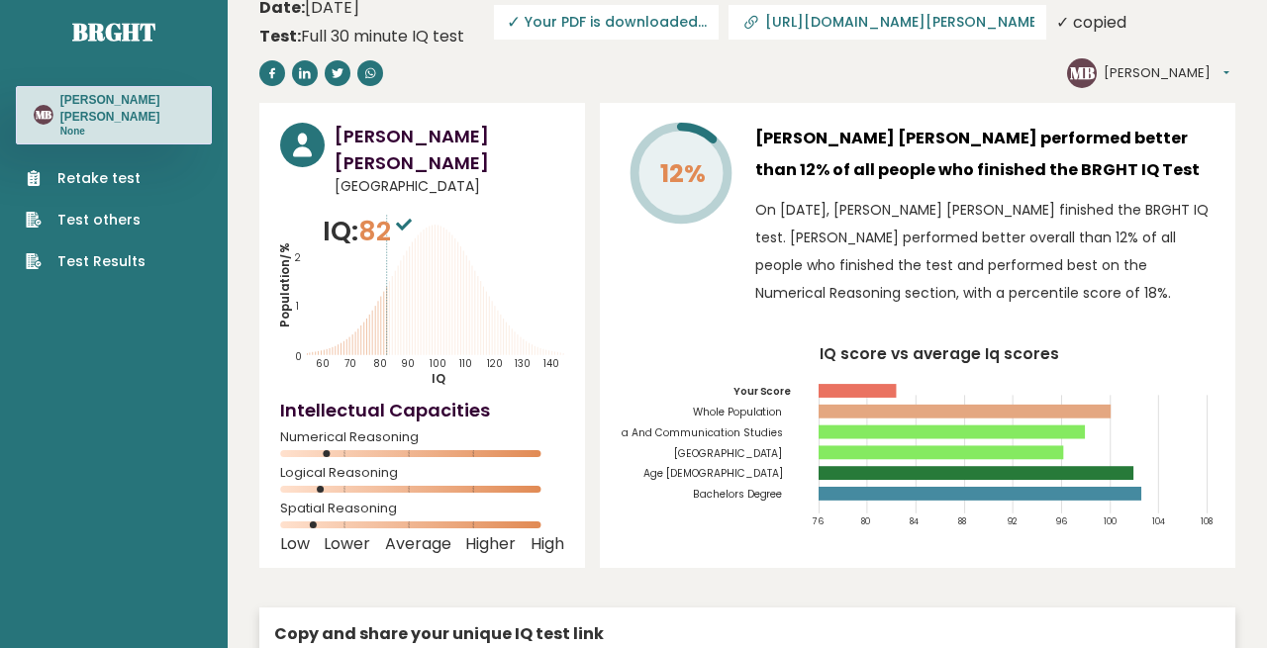
scroll to position [2, 0]
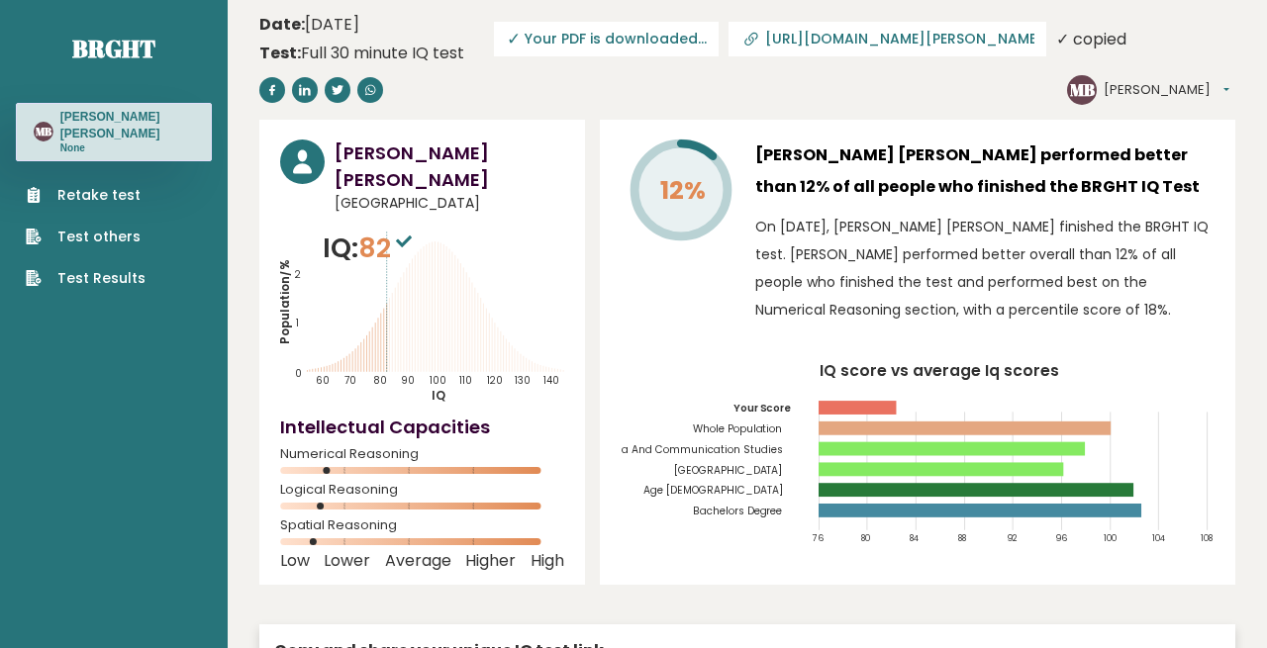
click at [385, 230] on span "82" at bounding box center [387, 248] width 58 height 37
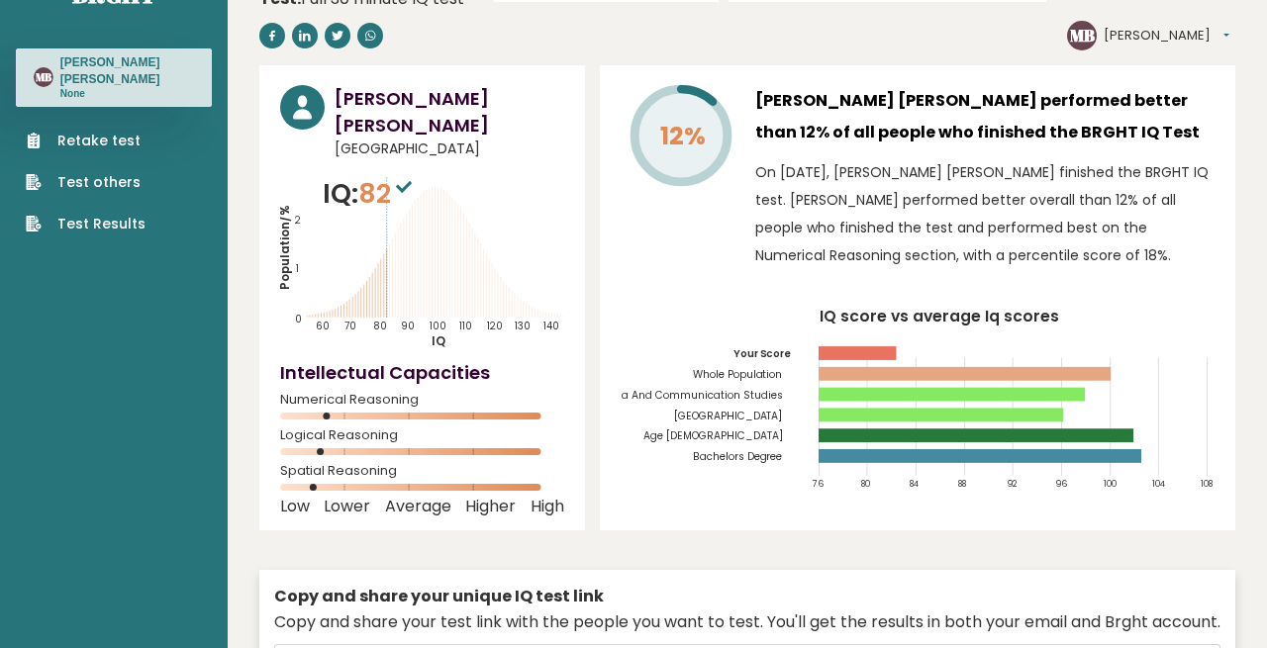
scroll to position [0, 0]
